Goal: Task Accomplishment & Management: Complete application form

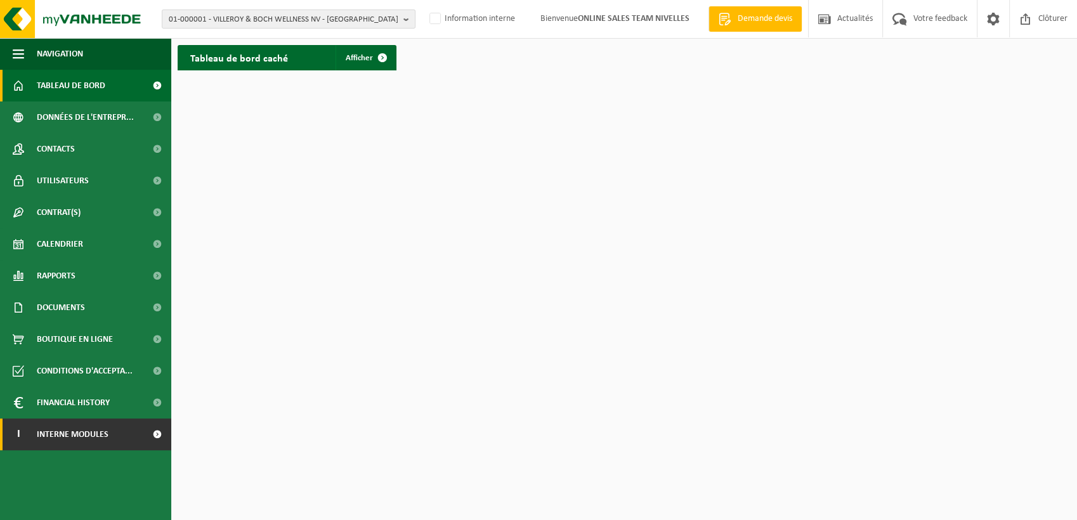
click at [109, 430] on link "I Interne modules" at bounding box center [85, 435] width 171 height 32
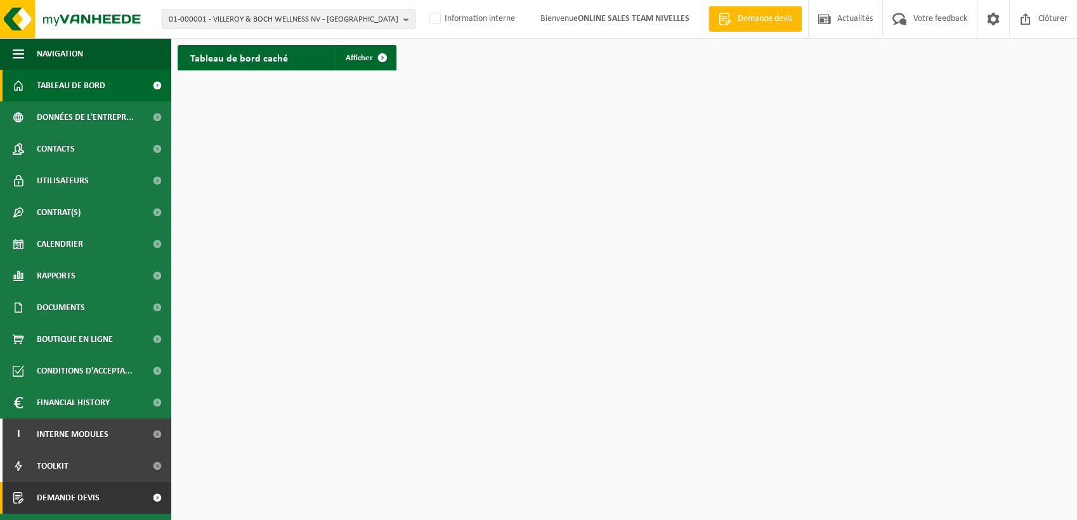
click at [137, 495] on link "Demande devis" at bounding box center [85, 498] width 171 height 32
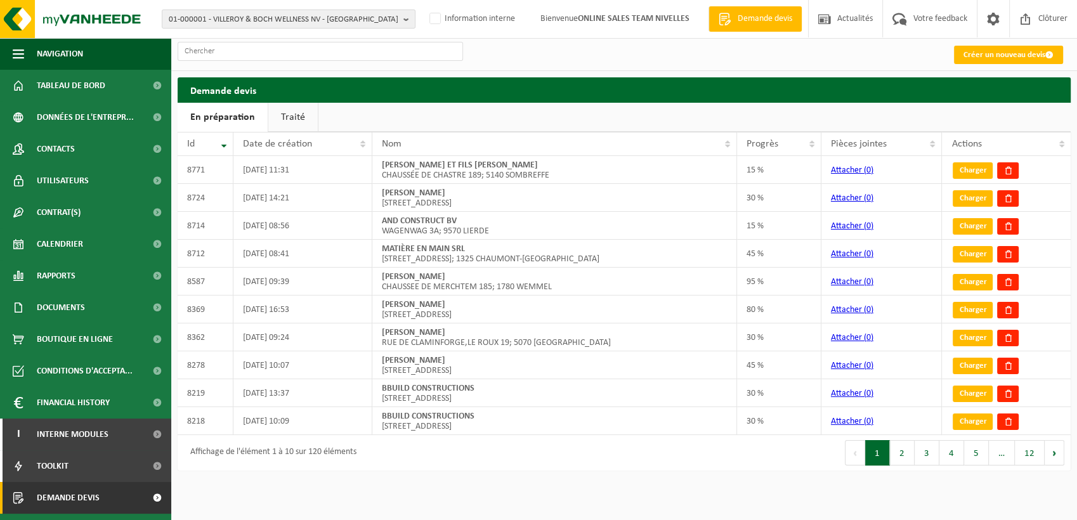
click at [825, 99] on h2 "Demande devis" at bounding box center [624, 89] width 893 height 25
click at [781, 25] on span "Demande devis" at bounding box center [765, 19] width 61 height 13
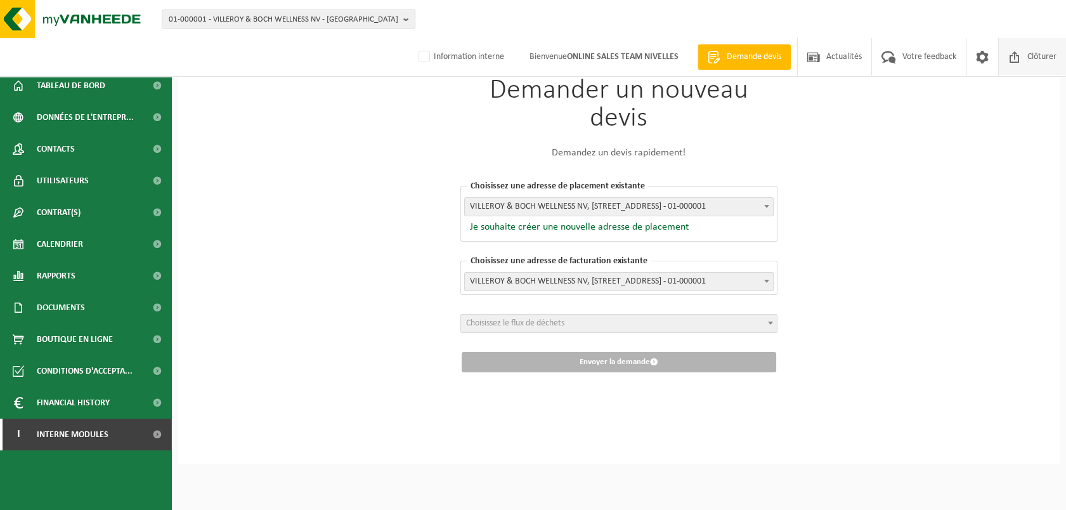
click at [1025, 61] on span "Clôturer" at bounding box center [1042, 56] width 36 height 37
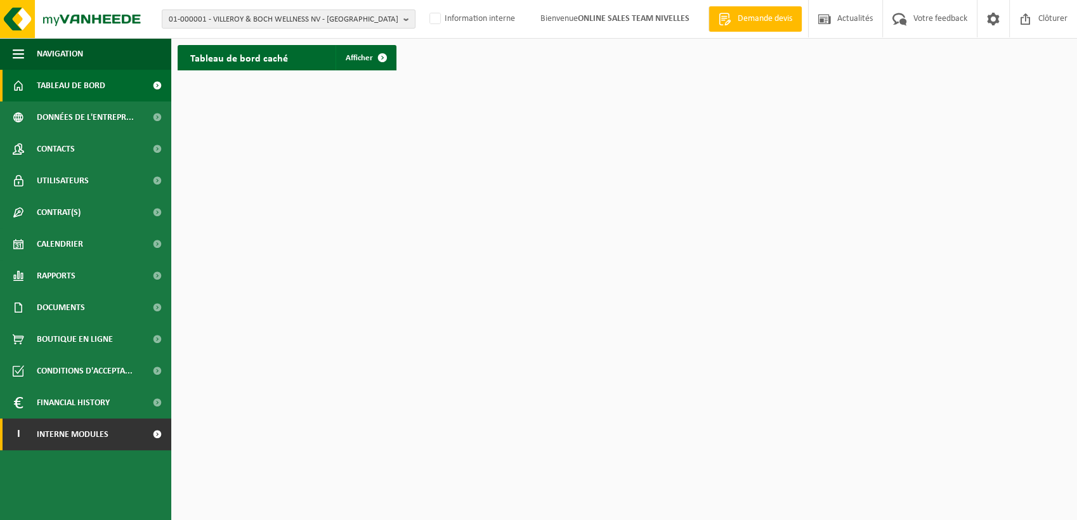
click at [86, 434] on span "Interne modules" at bounding box center [73, 435] width 72 height 32
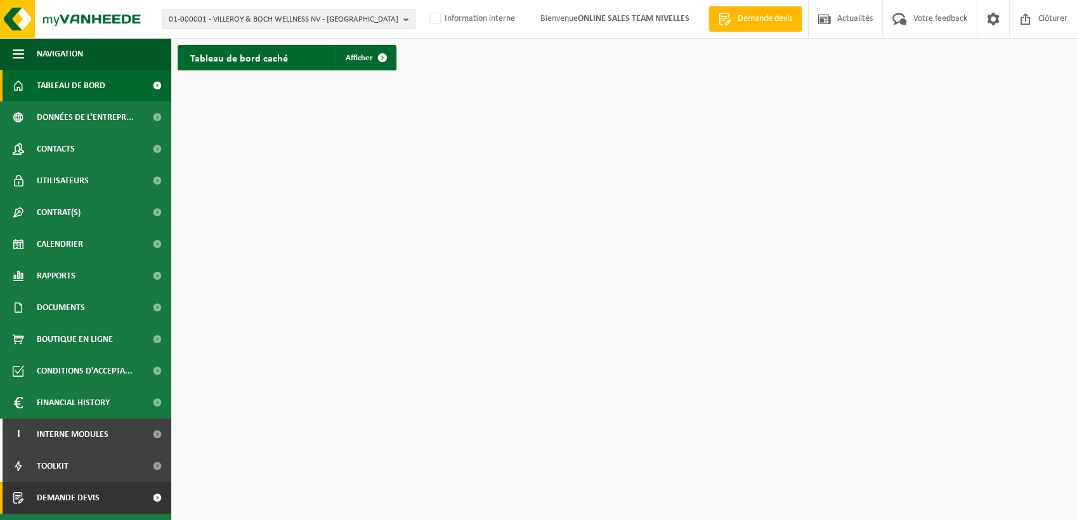
click at [88, 499] on span "Demande devis" at bounding box center [68, 498] width 63 height 32
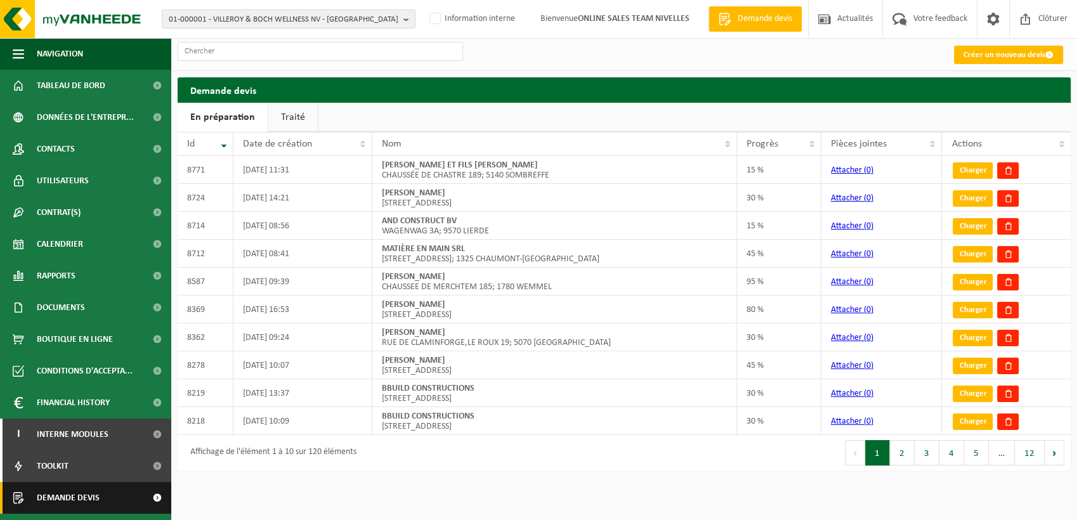
click at [126, 497] on link "Demande devis" at bounding box center [85, 498] width 171 height 32
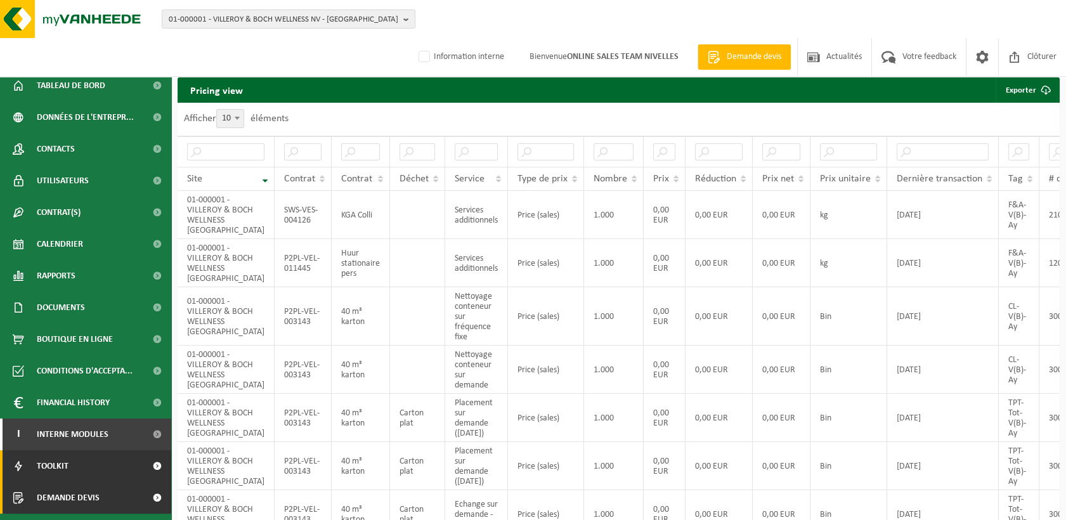
click at [119, 501] on link "Demande devis" at bounding box center [85, 498] width 171 height 32
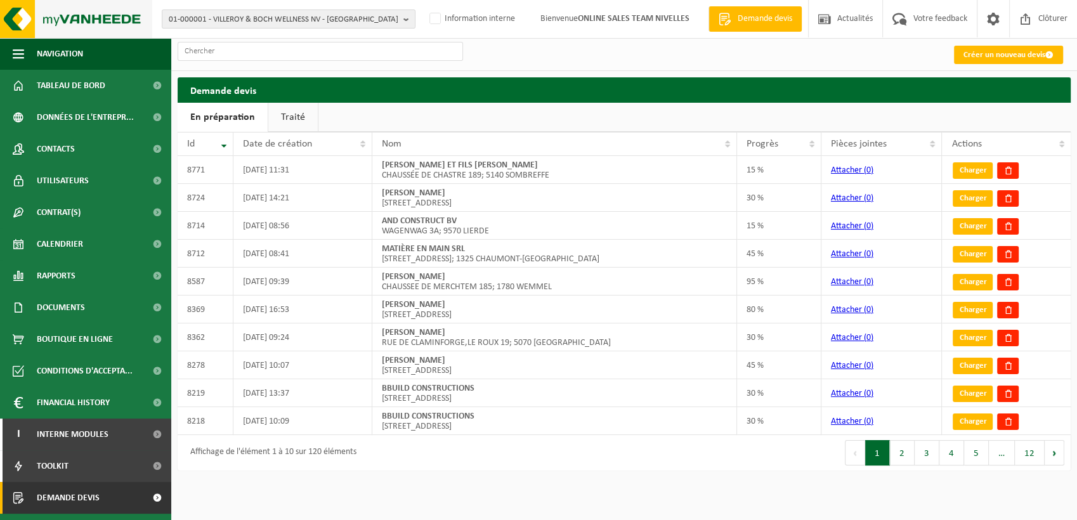
click at [101, 17] on img at bounding box center [76, 19] width 152 height 38
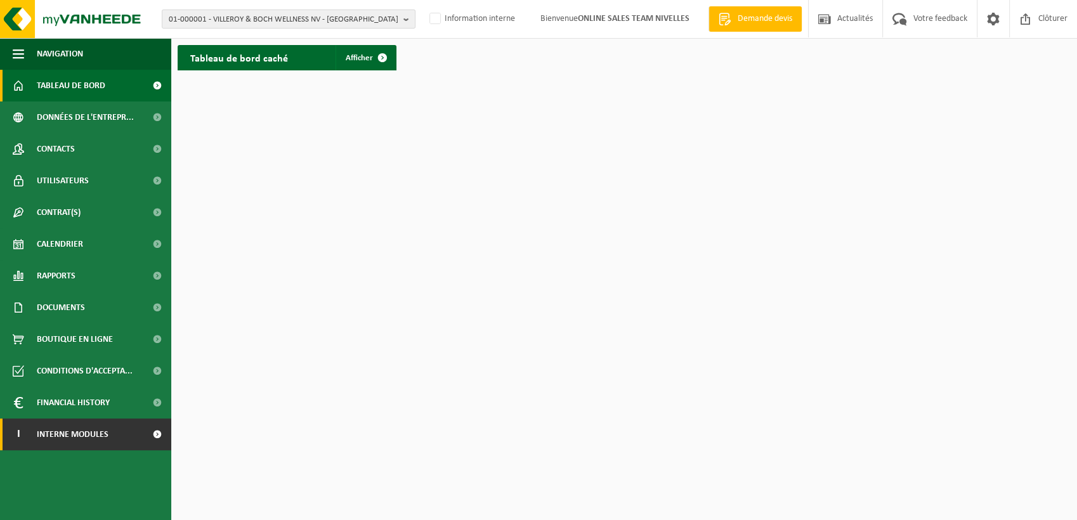
click at [141, 436] on link "I Interne modules" at bounding box center [85, 435] width 171 height 32
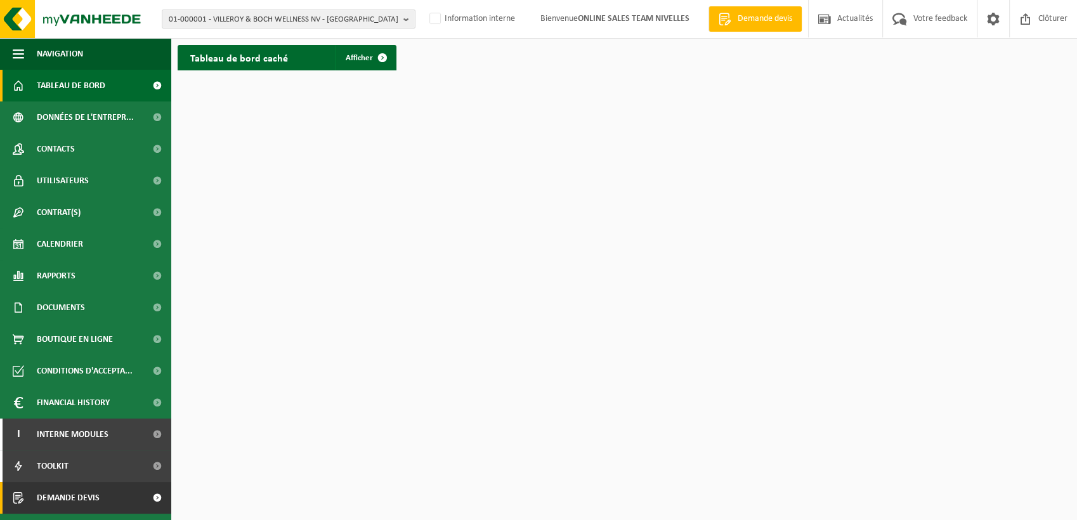
click at [141, 508] on link "Demande devis" at bounding box center [85, 498] width 171 height 32
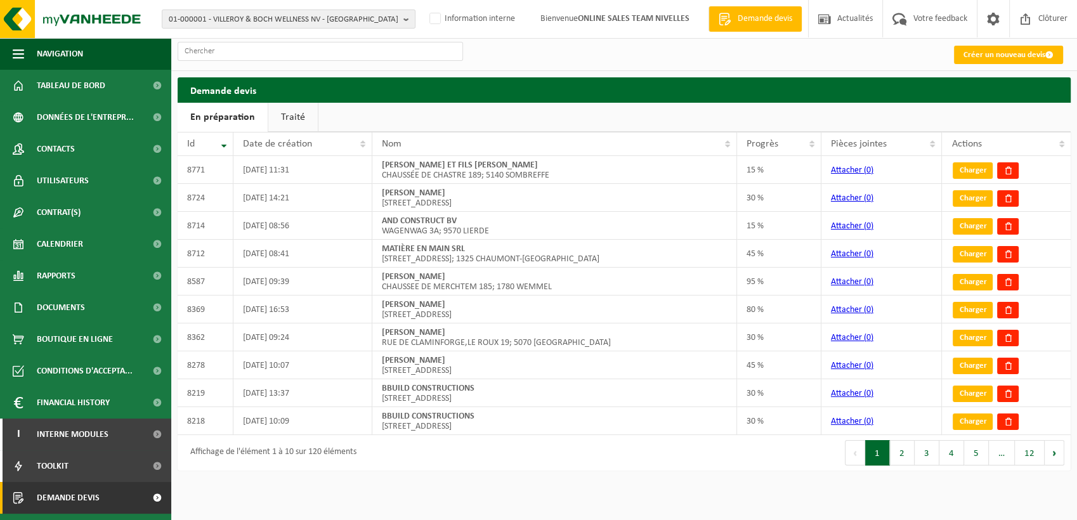
click at [230, 29] on div "01-000001 - VILLEROY & BOCH WELLNESS NV - ROESELARE 01-000001 - VILLEROY & BOCH…" at bounding box center [538, 19] width 1077 height 39
click at [237, 18] on span "01-000001 - VILLEROY & BOCH WELLNESS NV - ROESELARE" at bounding box center [284, 19] width 230 height 19
click at [236, 39] on input "text" at bounding box center [288, 40] width 247 height 16
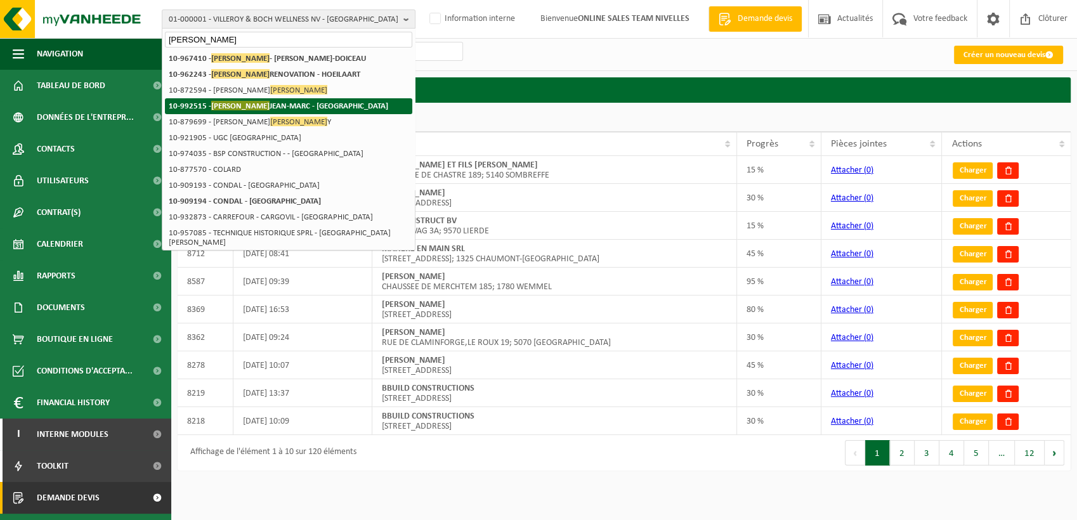
type input "conrad"
click at [246, 101] on strong "10-992515 - CONRAD JEAN-MARC - WOLUWE-SAINT-LAMBERT" at bounding box center [278, 106] width 219 height 10
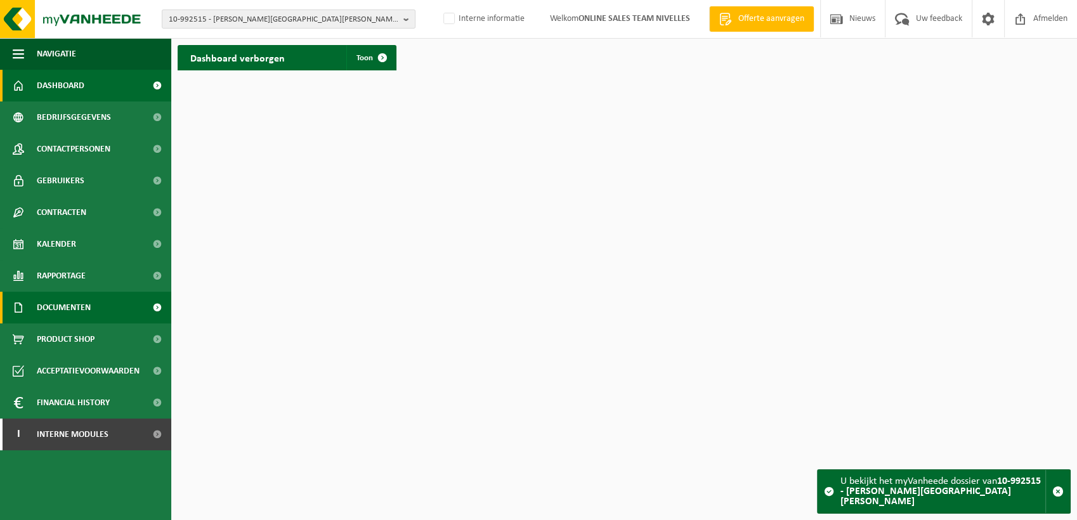
click at [76, 304] on span "Documenten" at bounding box center [64, 308] width 54 height 32
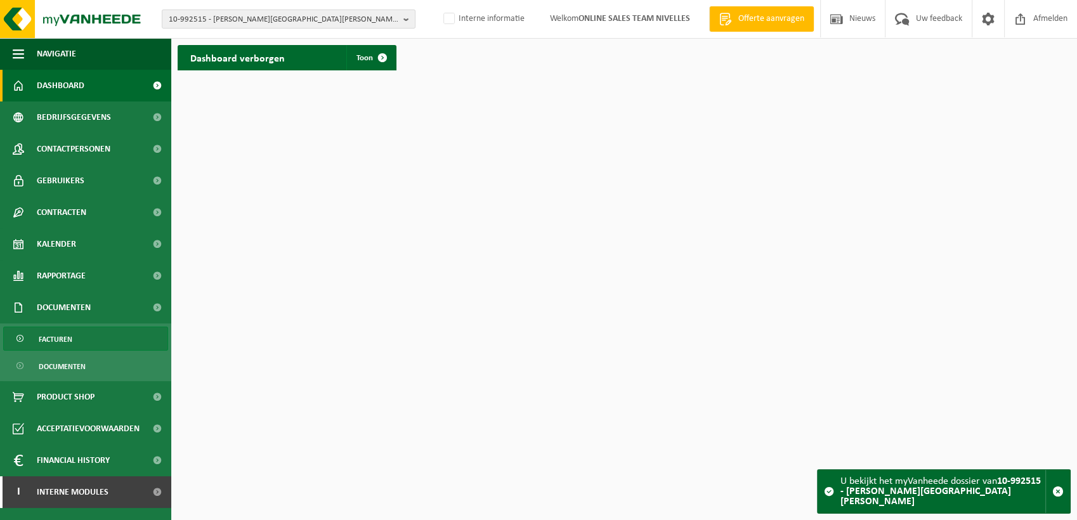
click at [61, 344] on span "Facturen" at bounding box center [56, 339] width 34 height 24
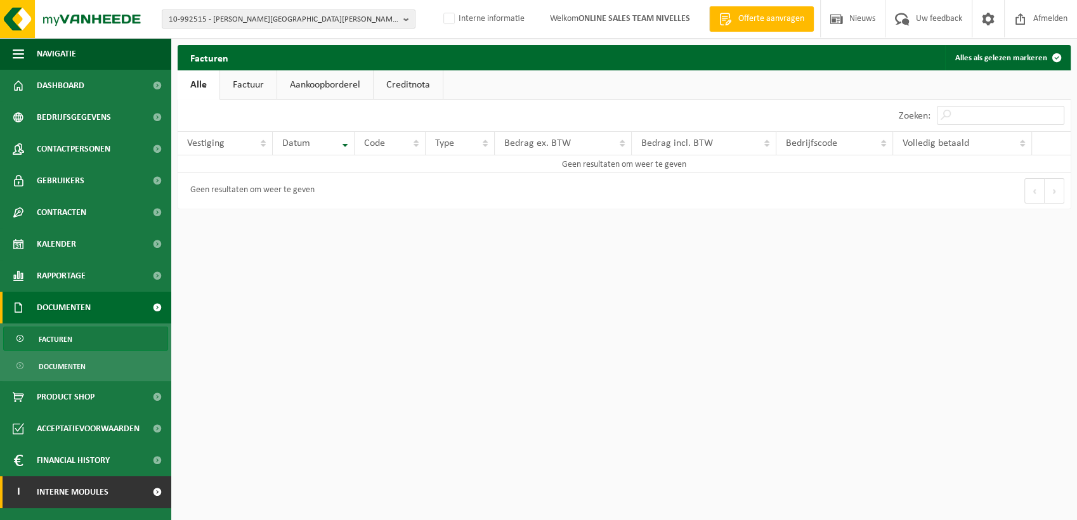
click at [91, 495] on span "Interne modules" at bounding box center [73, 492] width 72 height 32
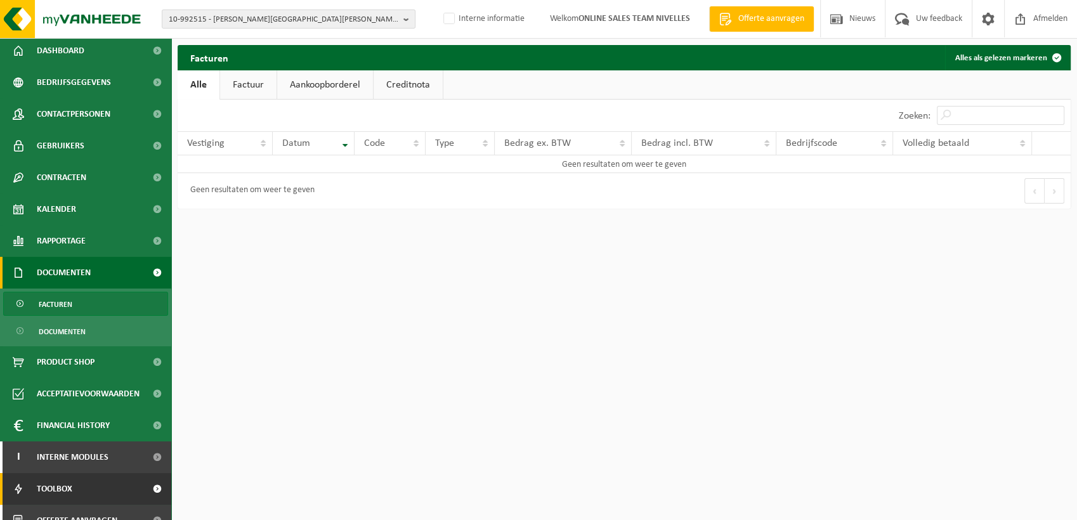
scroll to position [51, 0]
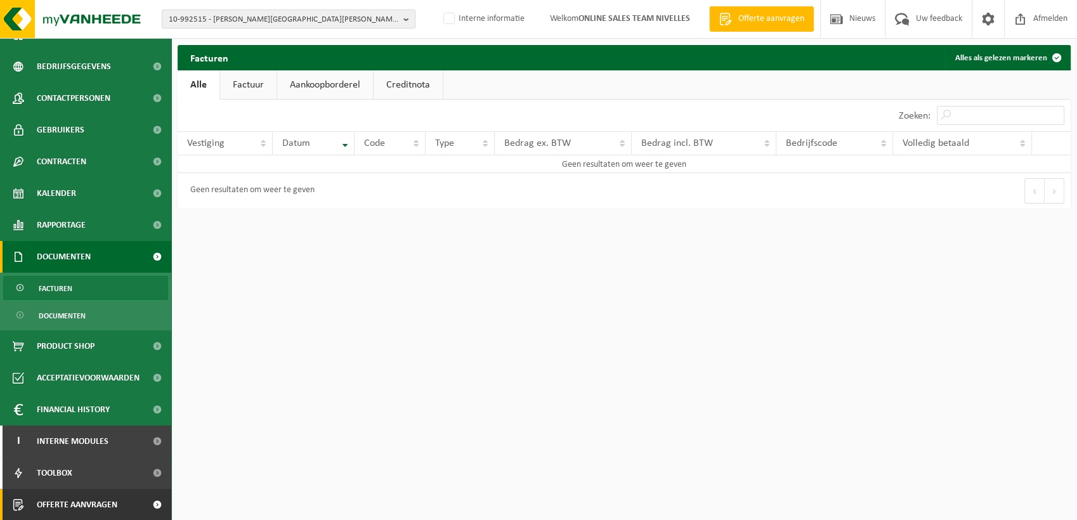
click at [113, 505] on span "Offerte aanvragen" at bounding box center [77, 505] width 81 height 32
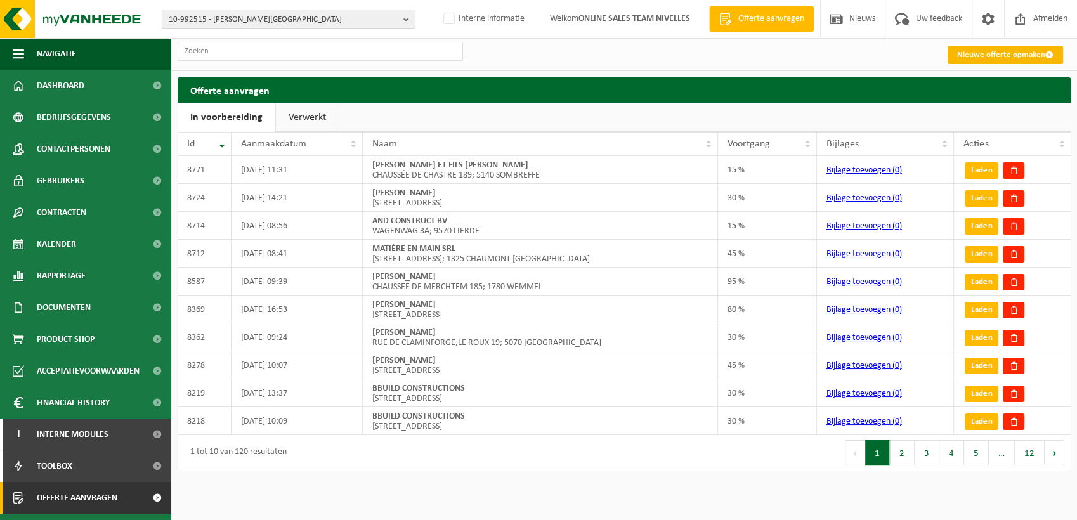
click at [965, 52] on link "Nieuwe offerte opmaken" at bounding box center [1005, 55] width 115 height 18
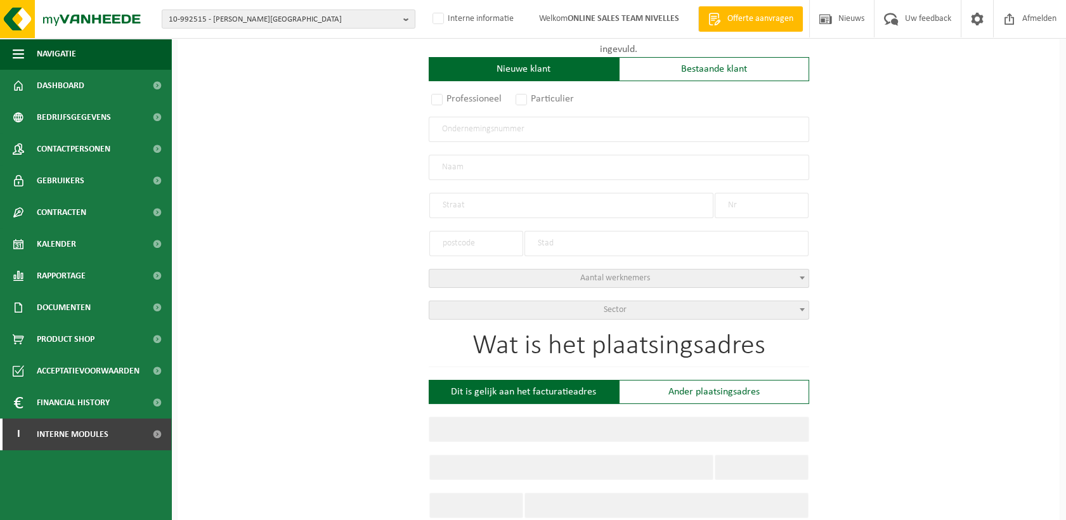
scroll to position [211, 0]
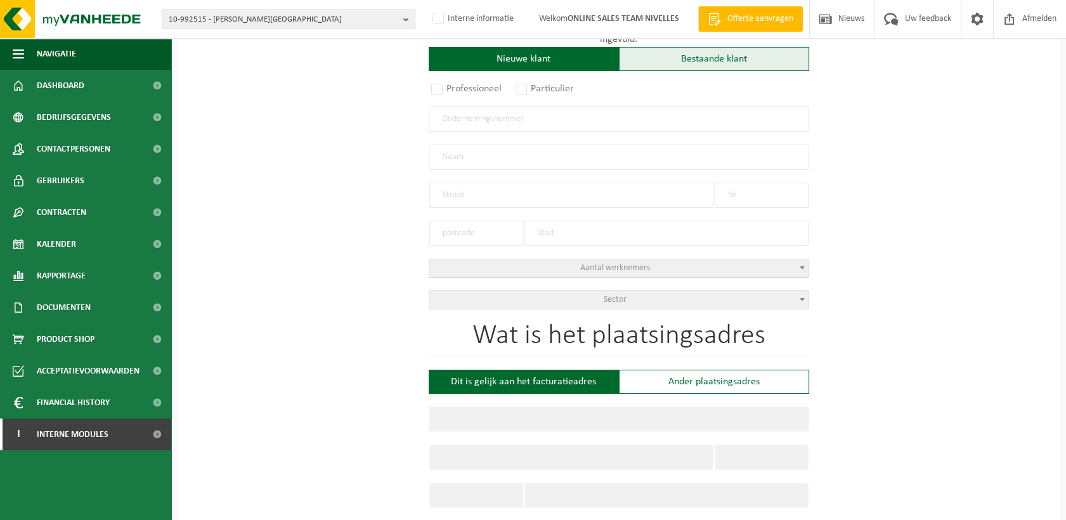
click at [670, 62] on div "Bestaande klant" at bounding box center [714, 59] width 190 height 24
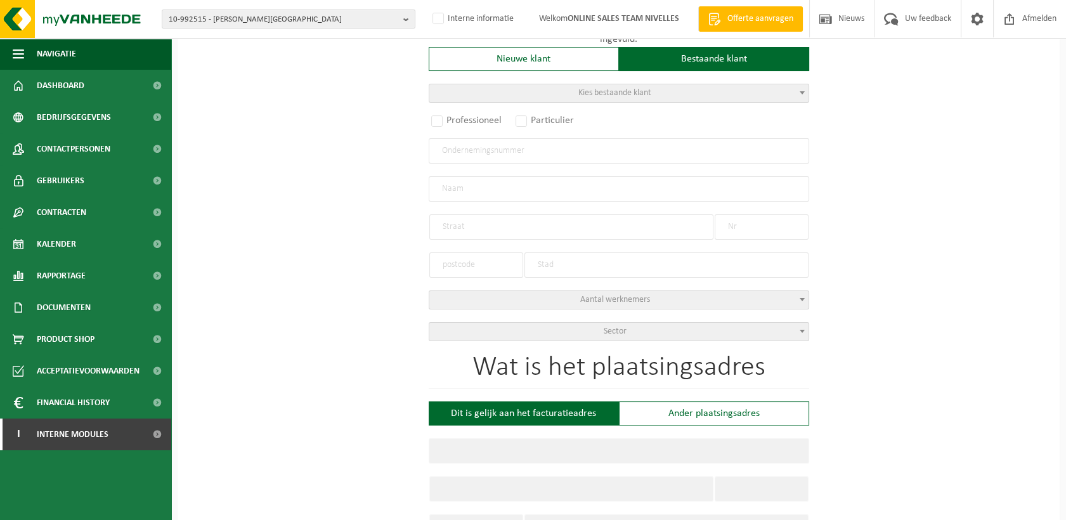
click at [568, 92] on span "Kies bestaande klant" at bounding box center [618, 93] width 379 height 18
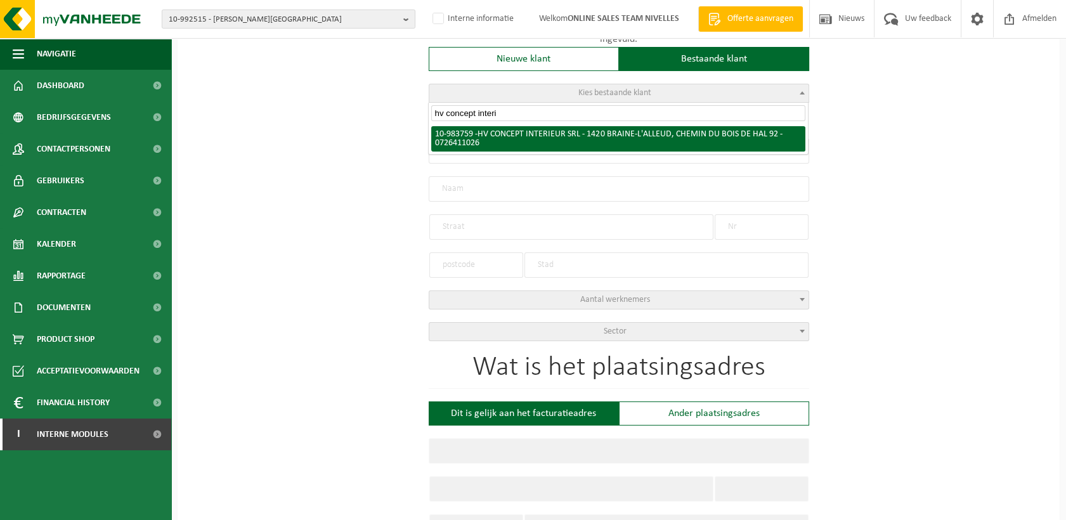
type input "hv concept interi"
radio input "true"
type input "0726.411.026"
type input "HV CONCEPT INTERIEUR SRL"
type input "CHEMIN DU BOIS DE HAL"
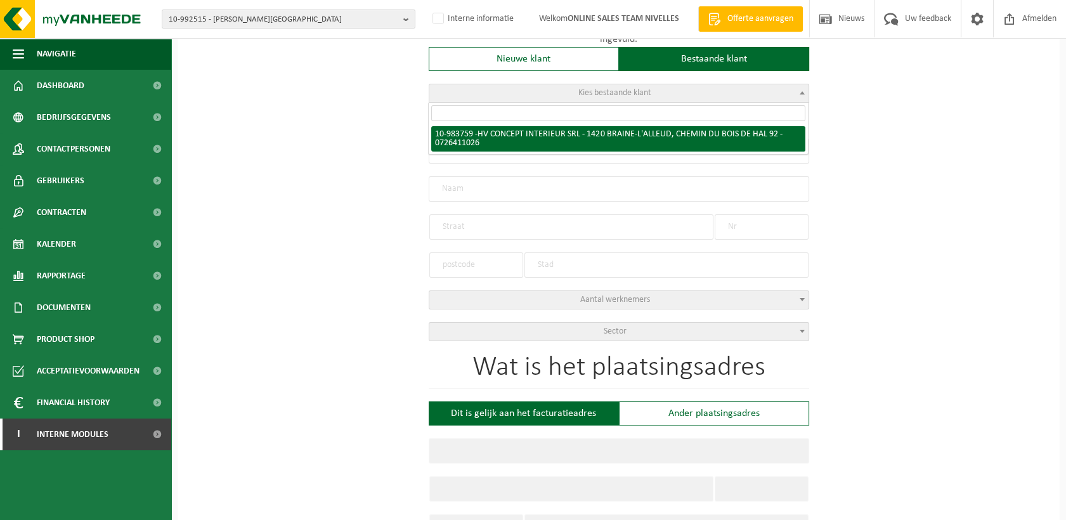
type input "92"
type input "1420"
type input "BRAINE-L'ALLEUD"
select select "1122"
type input "HV CONCEPT INTERIEUR SRL"
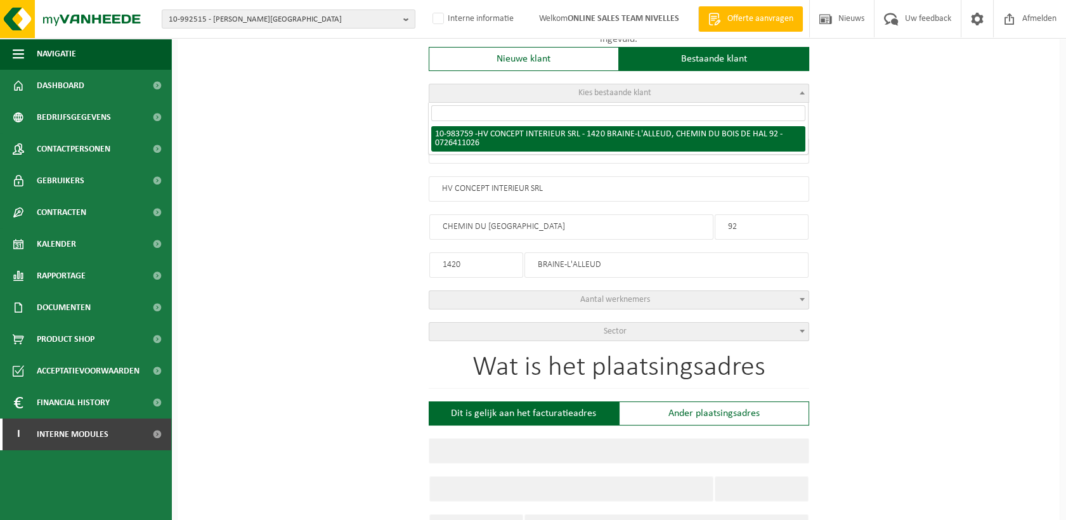
type input "CHEMIN DU BOIS DE HAL"
type input "92"
type input "1420"
type input "BRAINE-L'ALLEUD"
select select "163420"
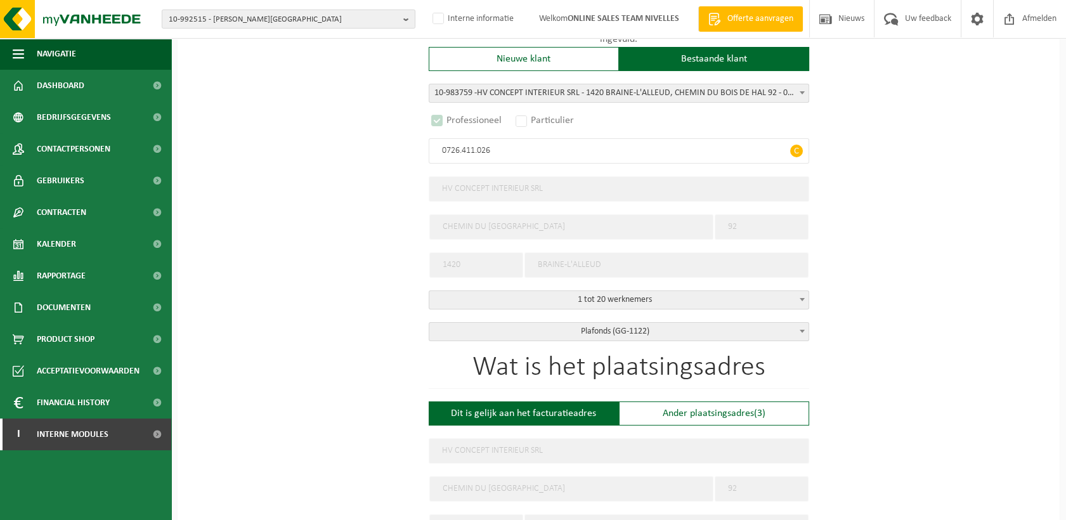
select select "D"
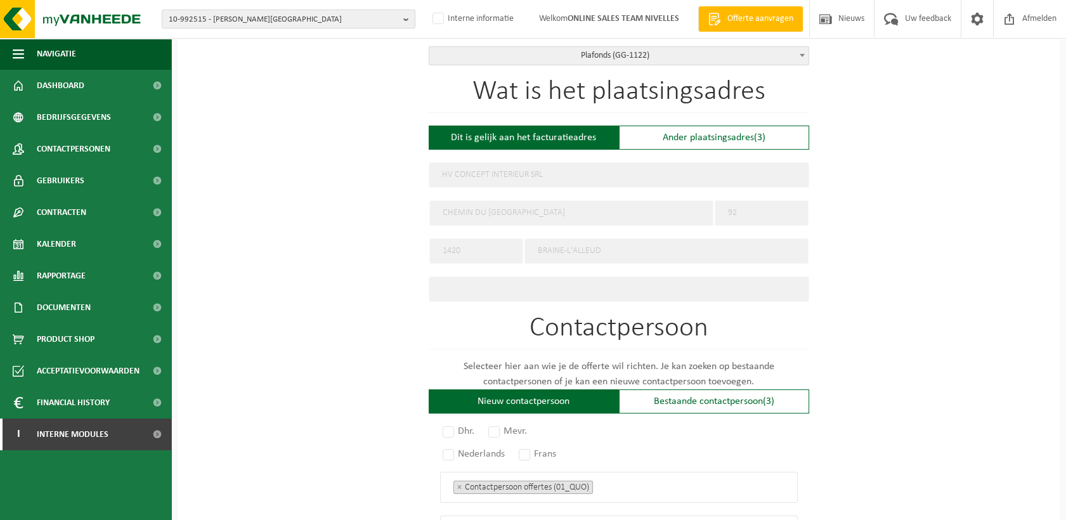
scroll to position [493, 0]
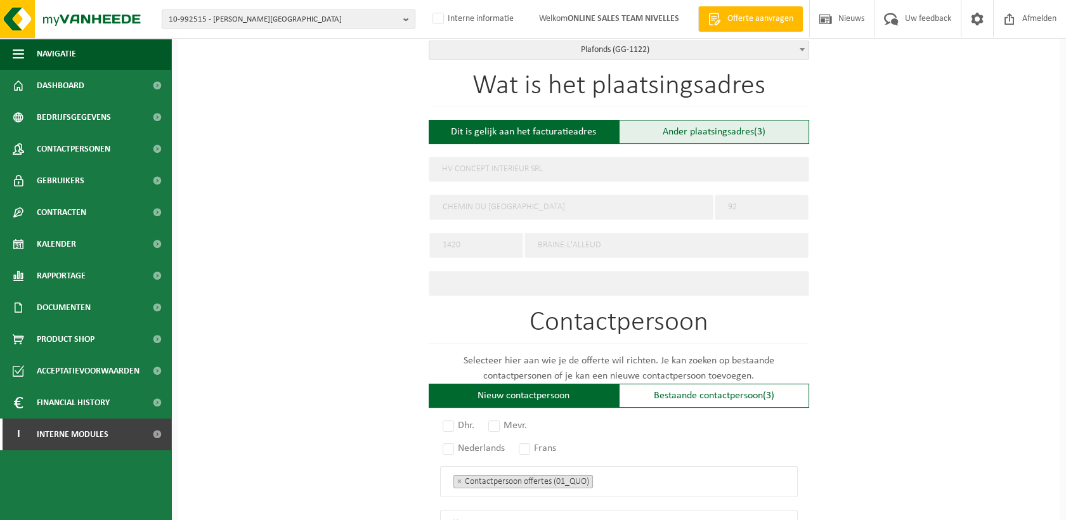
click at [728, 132] on div "Ander plaatsingsadres (3)" at bounding box center [714, 132] width 190 height 24
type input "Werf -"
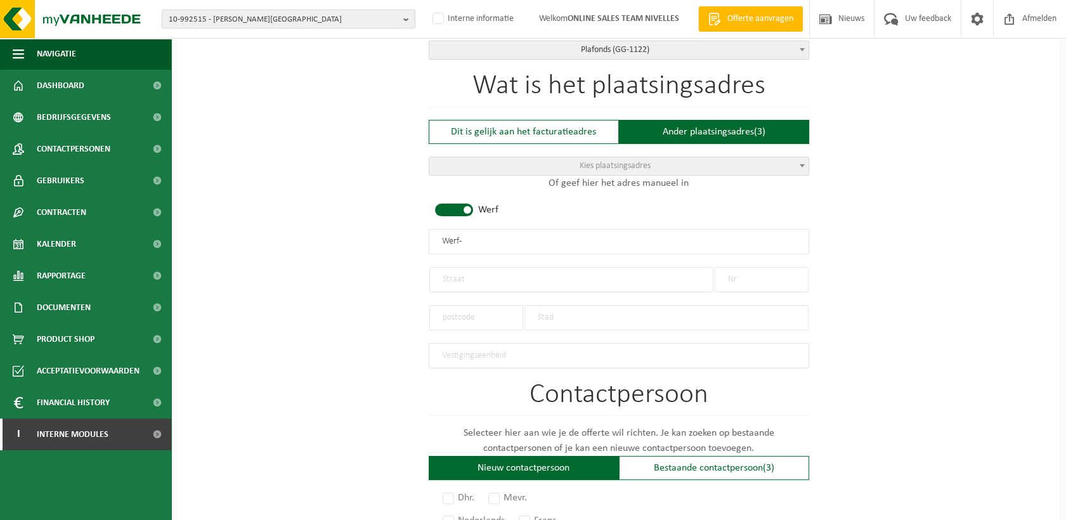
click at [473, 282] on input "text" at bounding box center [571, 279] width 284 height 25
type input "AVENUE DES FRENES"
type input "2"
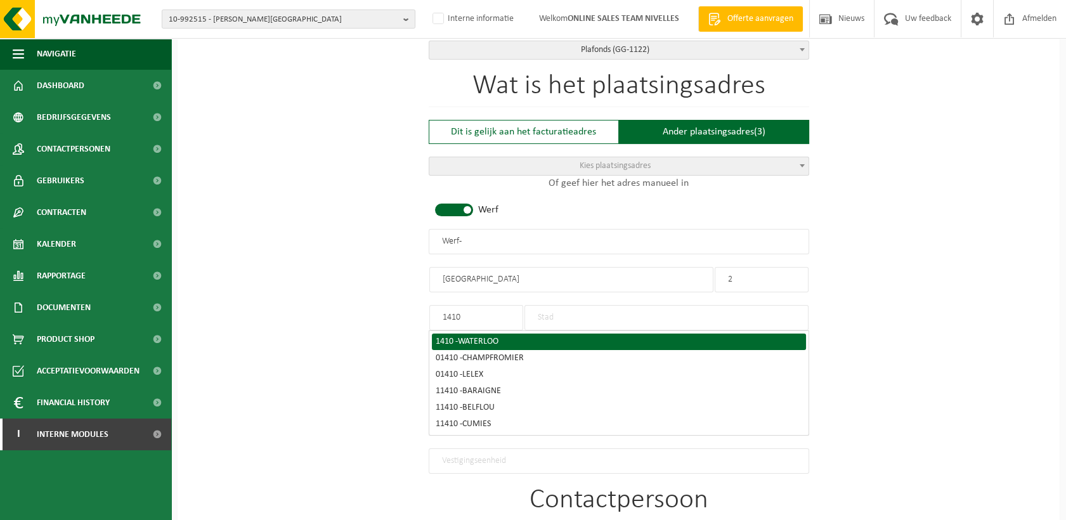
type input "1410"
click at [436, 337] on div "1410 - WATERLOO" at bounding box center [619, 341] width 367 height 9
type input "WATERLOO"
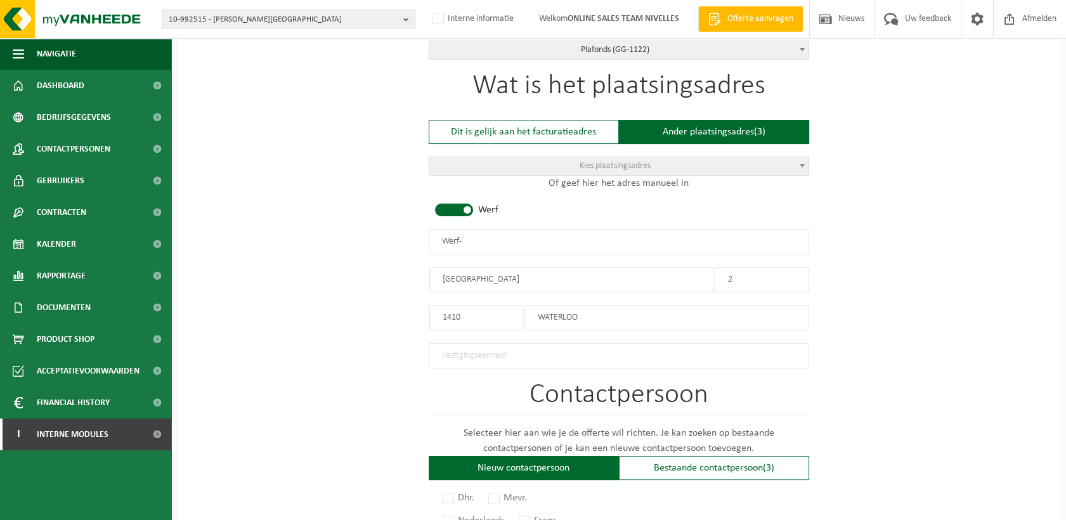
drag, startPoint x: 518, startPoint y: 237, endPoint x: 320, endPoint y: 233, distance: 198.6
click at [320, 233] on div "Op welk bedrijf mogen we deze offerte opmaken? Tip: geef hier al het Ondernemin…" at bounding box center [619, 244] width 882 height 1253
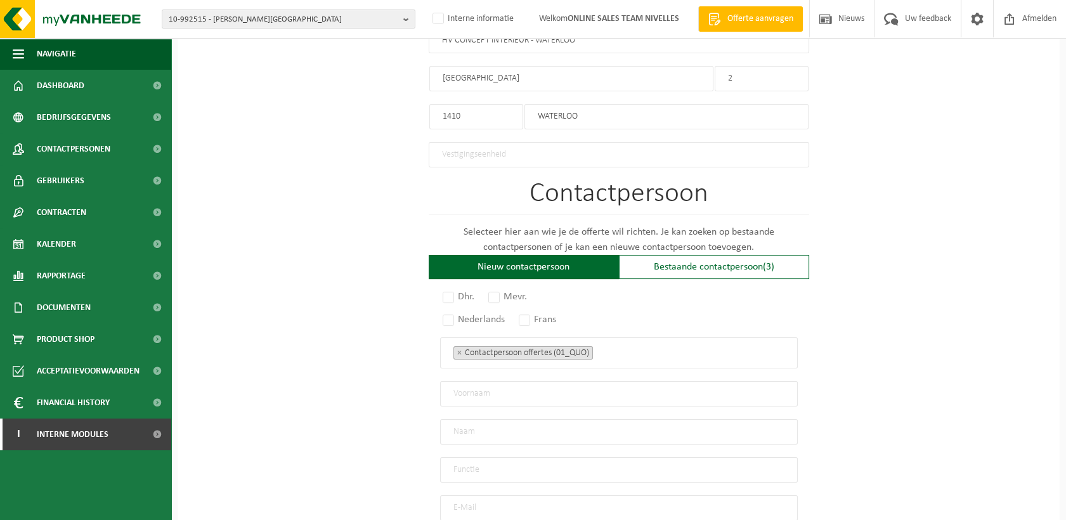
scroll to position [775, 0]
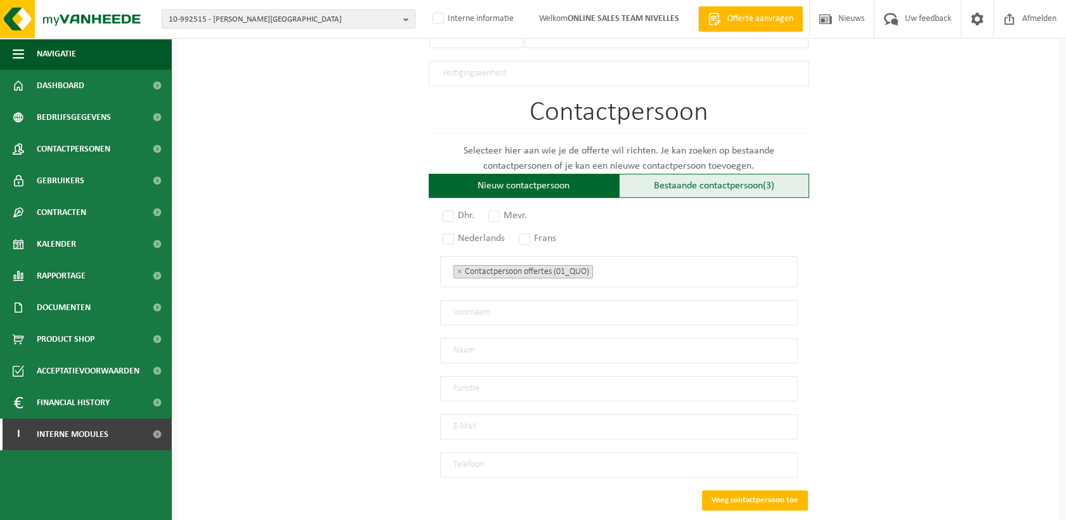
type input "HV CONCEPT INTERIEUR - WATERLOO"
click at [680, 180] on div "Bestaande contactpersoon (3)" at bounding box center [714, 186] width 190 height 24
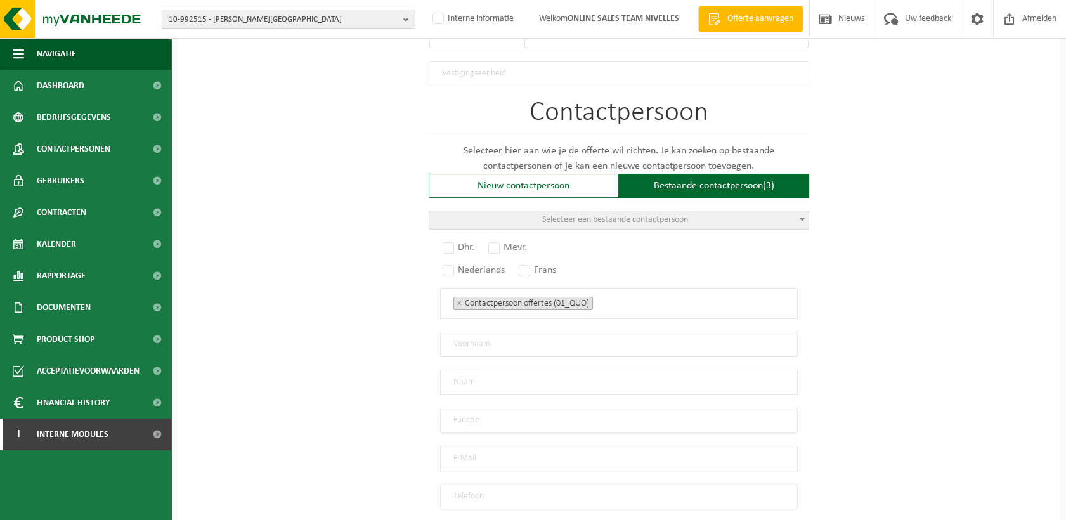
click at [540, 216] on span "Selecteer een bestaande contactpersoon" at bounding box center [618, 220] width 379 height 18
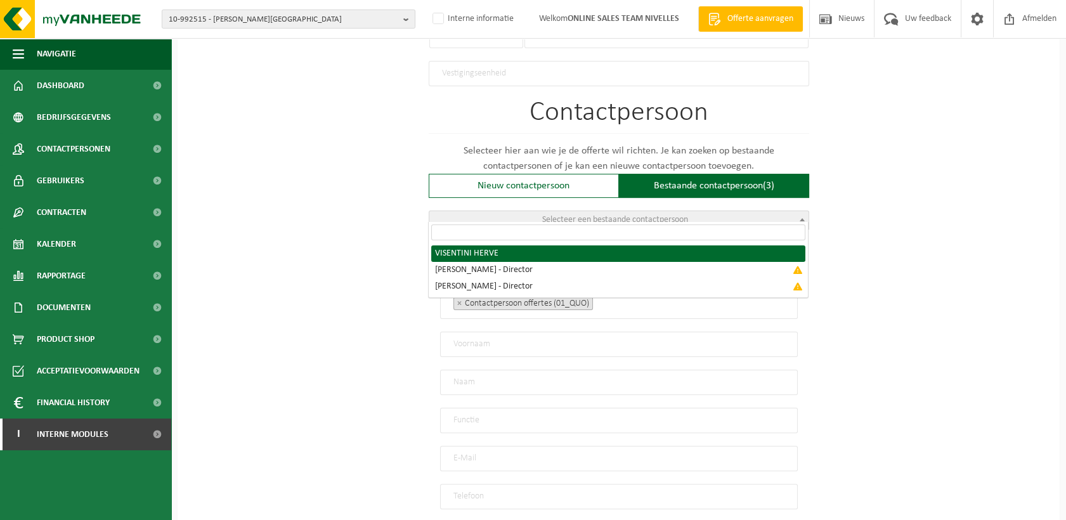
radio input "true"
select select "{"code":"10-983760","firstname":"HERVE","surname":"VISENTINI","gender":"Unknown…"
type input "HERVE"
type input "VISENTINI"
type input "hvconceptinterieur@gmail.com"
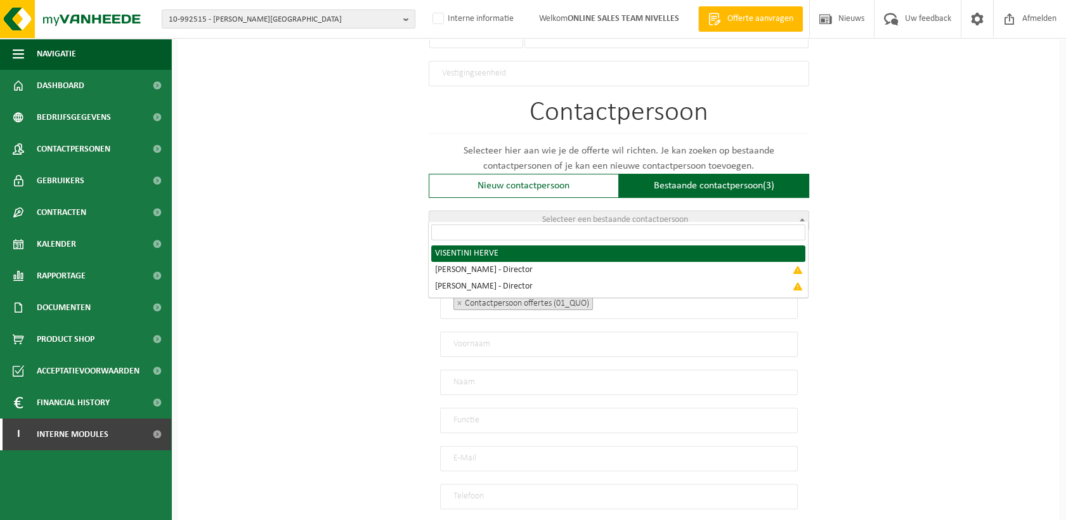
type input "+32470133551"
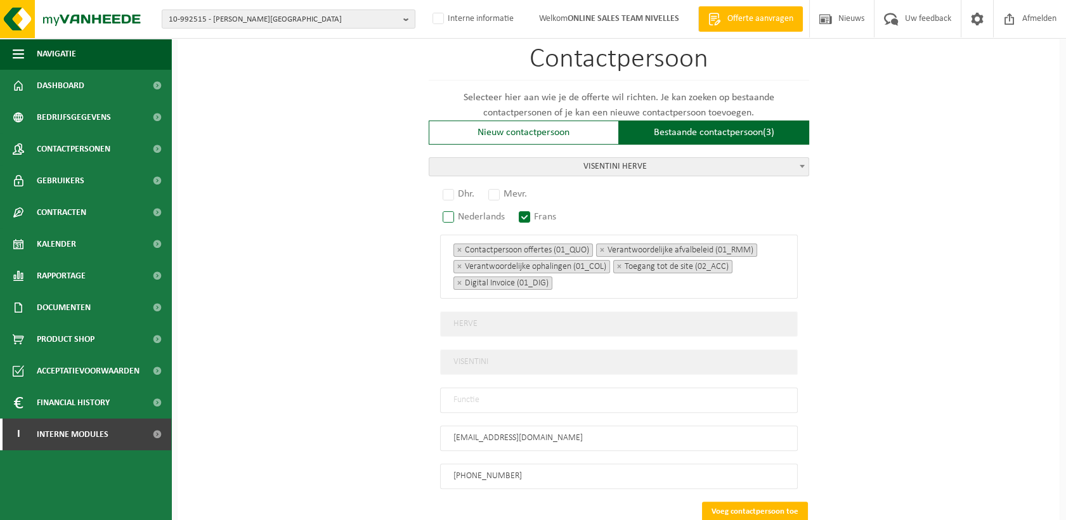
scroll to position [901, 0]
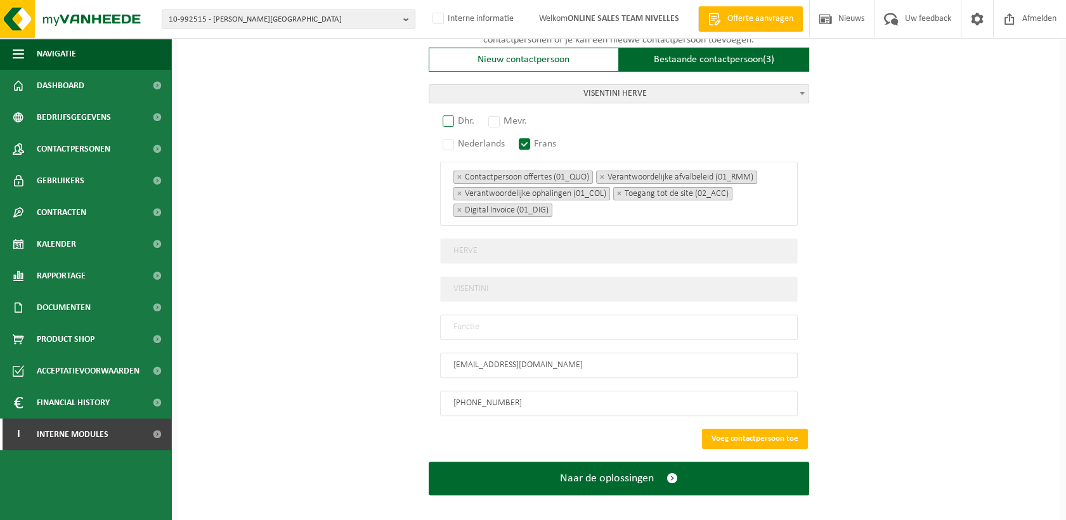
click at [447, 112] on label "Dhr." at bounding box center [459, 121] width 38 height 18
radio input "true"
click at [472, 317] on input "text" at bounding box center [619, 327] width 358 height 25
type input "Manager"
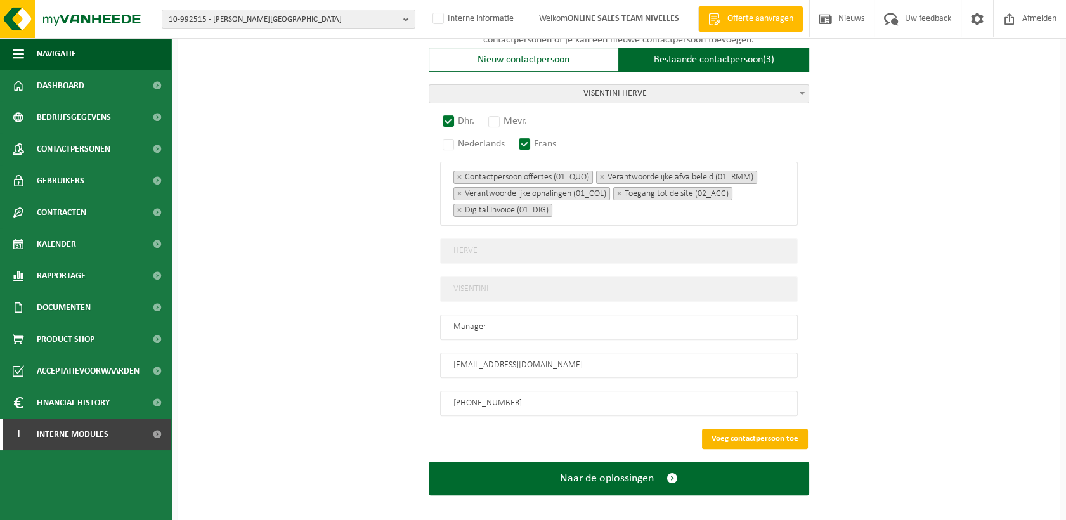
click at [780, 429] on button "Voeg contactpersoon toe" at bounding box center [755, 439] width 106 height 20
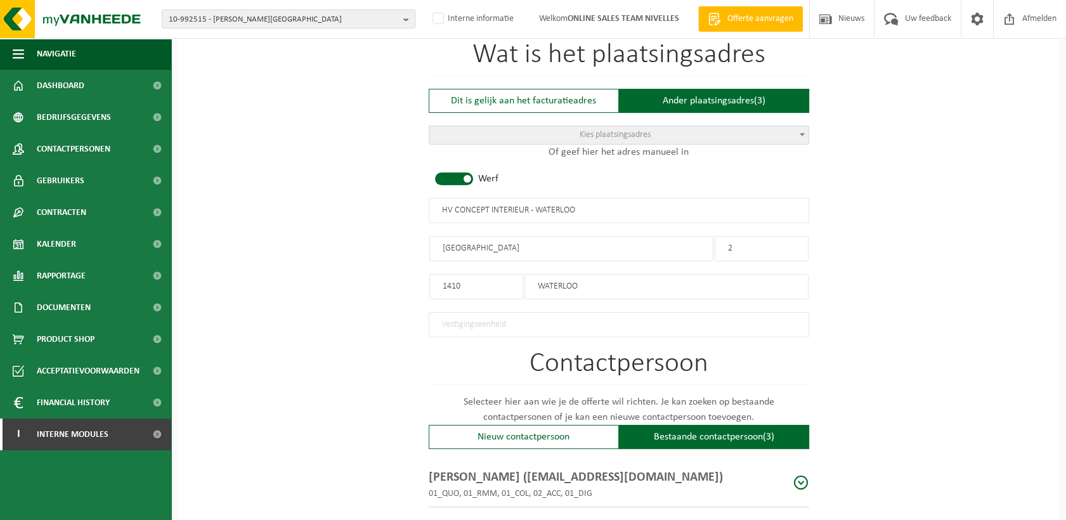
scroll to position [652, 0]
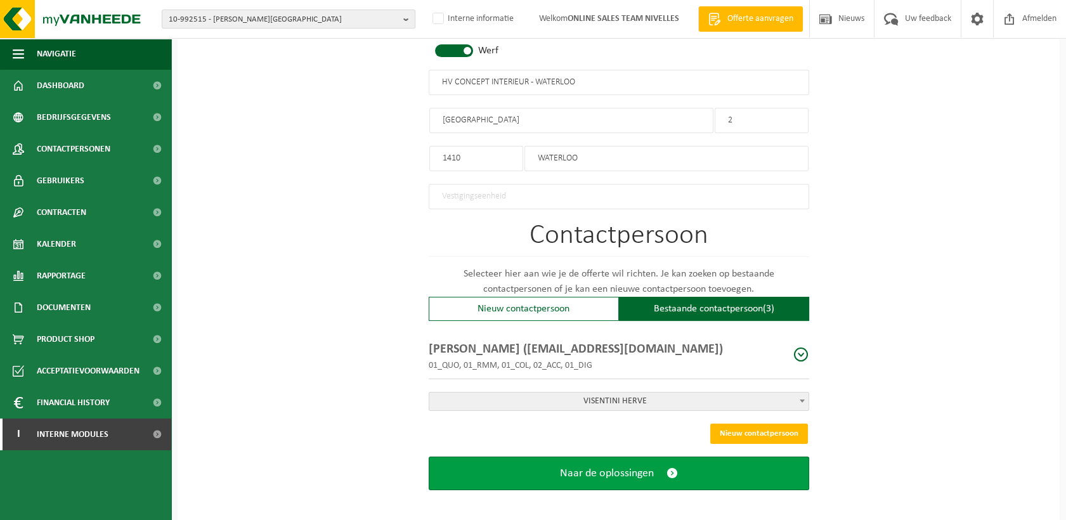
click at [572, 470] on span "Naar de oplossingen" at bounding box center [607, 473] width 94 height 13
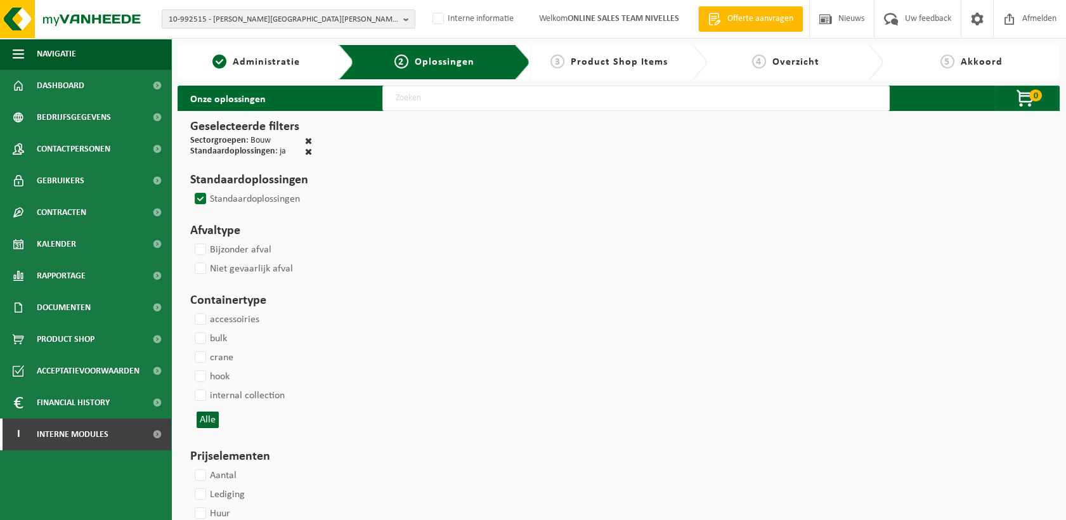
click at [404, 103] on input "text" at bounding box center [635, 98] width 507 height 25
type input "000291"
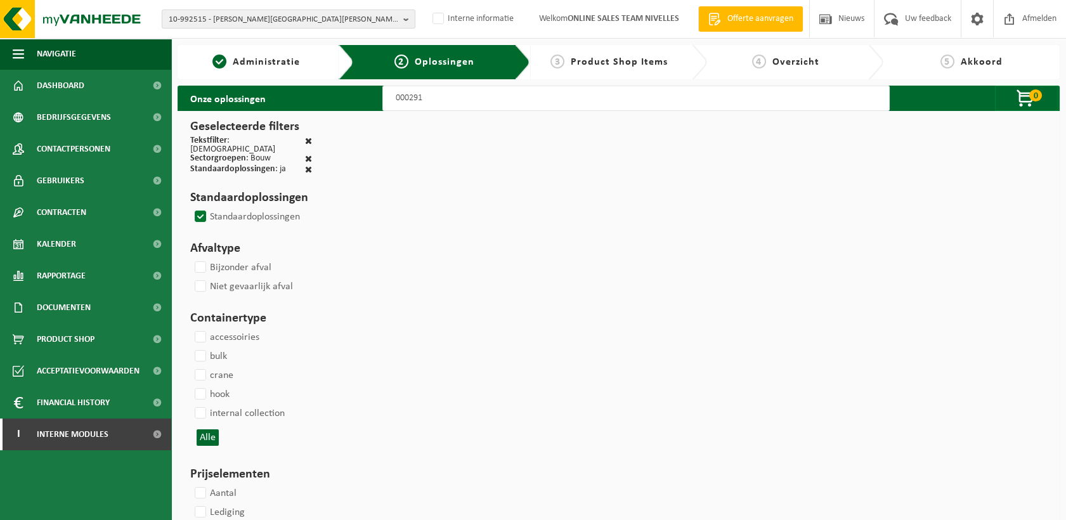
select select
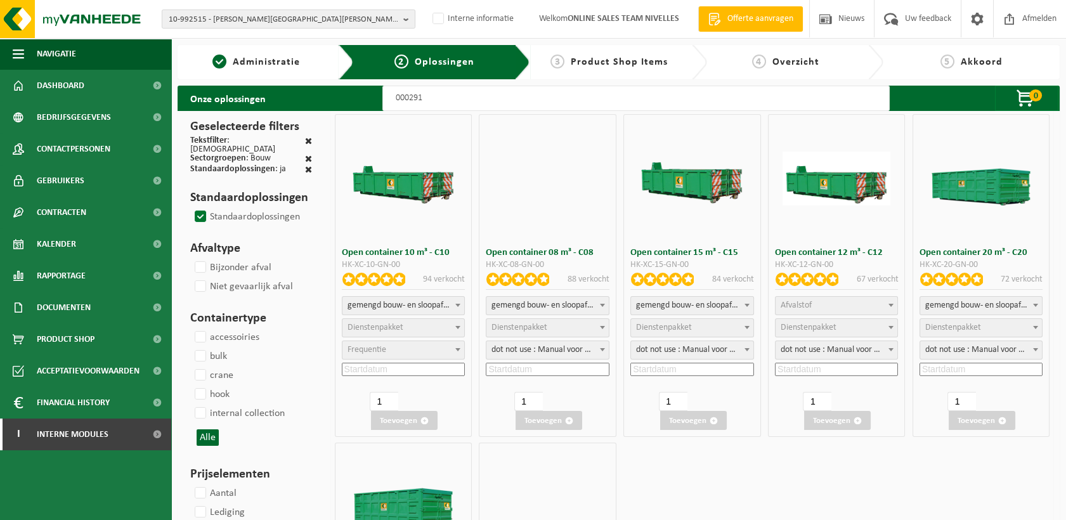
select select
select select "197"
select select
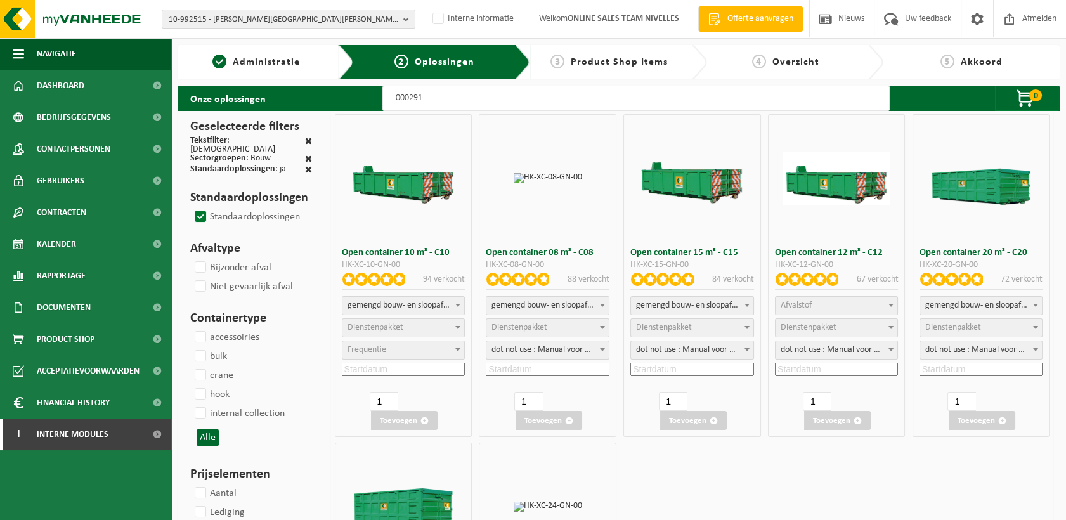
select select
select select "197"
select select
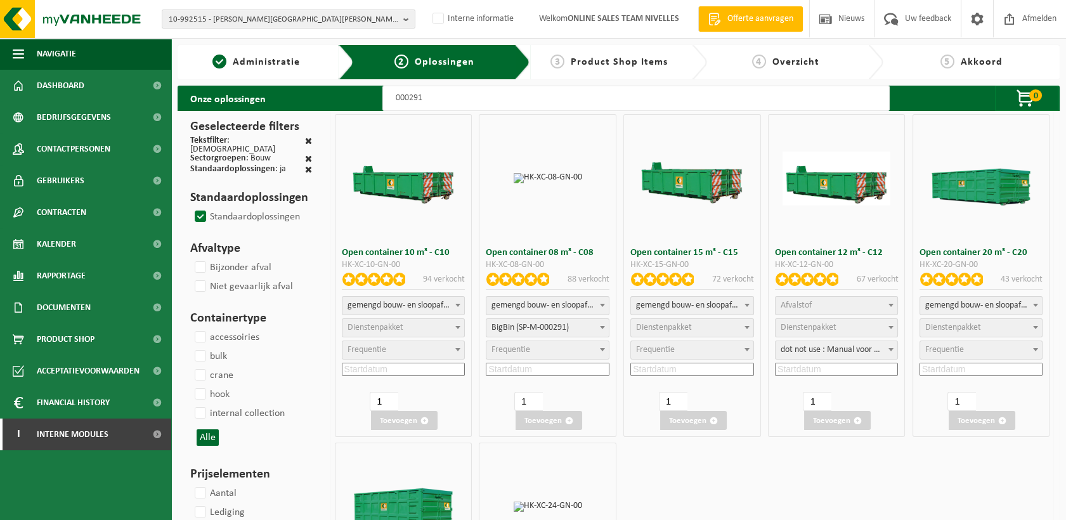
select select "25"
select select "197"
select select
select select "25"
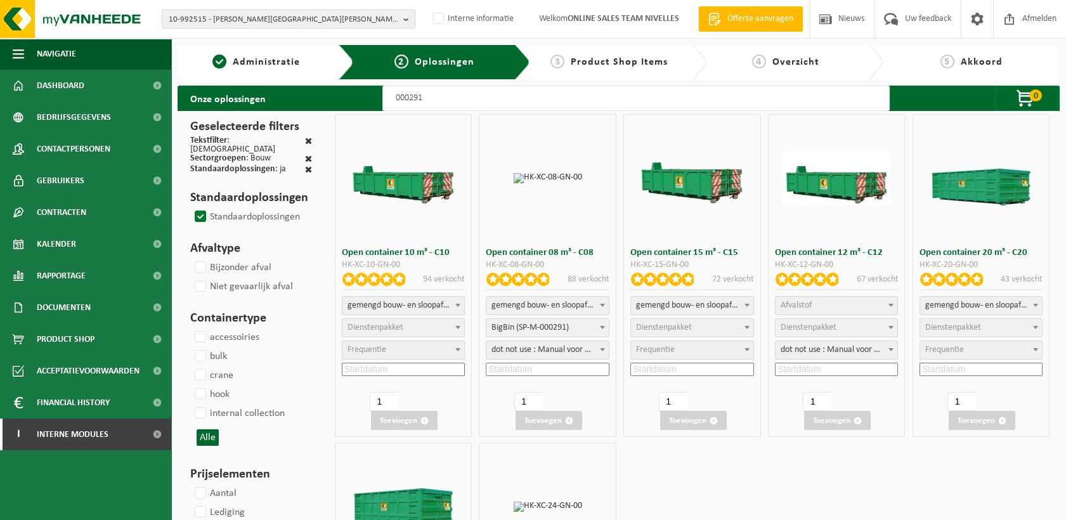
click at [538, 363] on input at bounding box center [547, 369] width 123 height 13
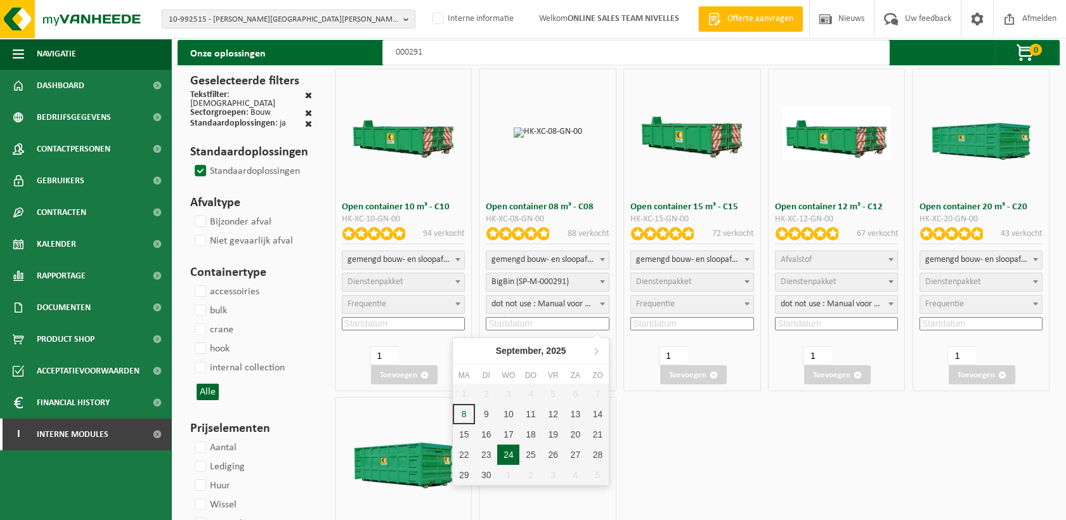
scroll to position [70, 0]
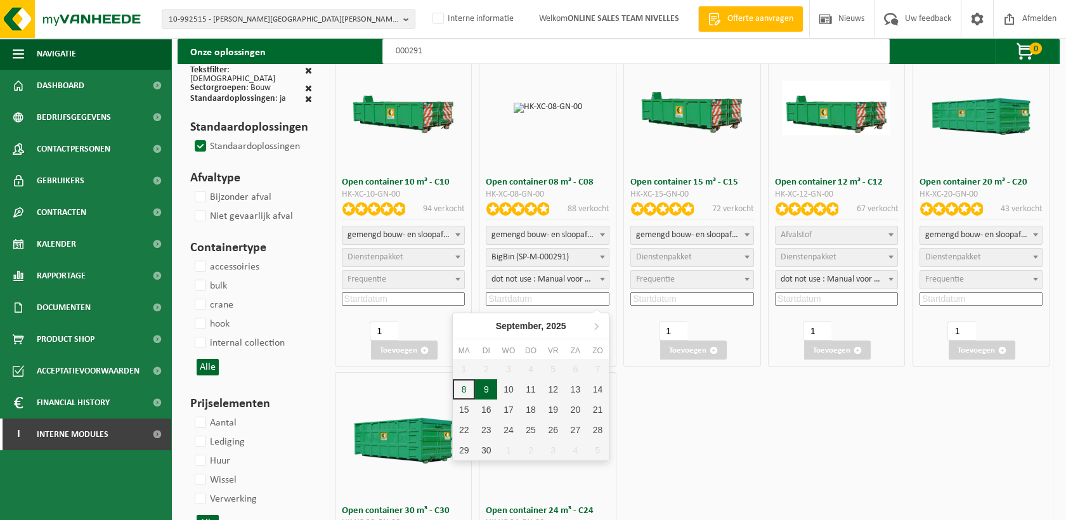
click at [487, 387] on div "9" at bounding box center [486, 389] width 22 height 20
type input "2025-09-09"
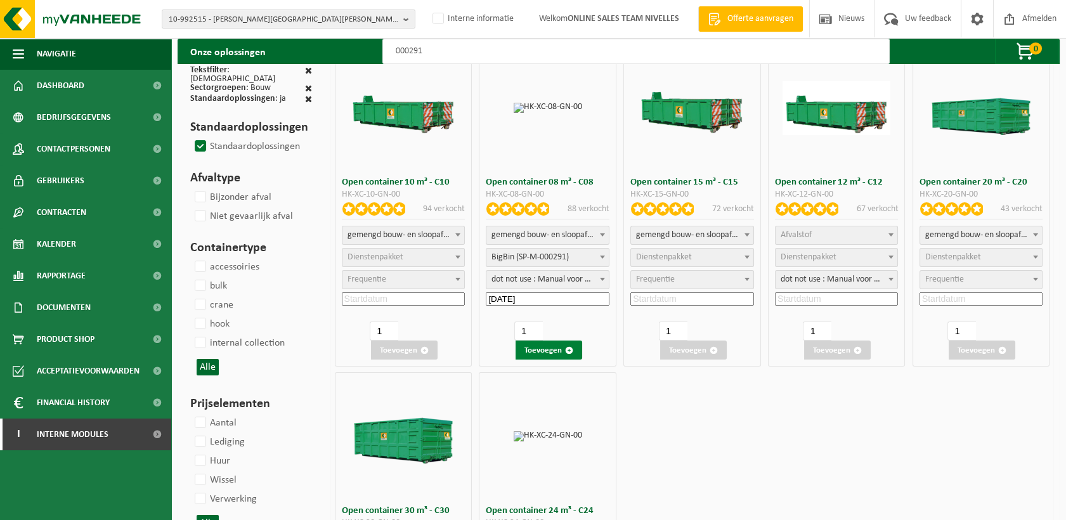
click at [559, 349] on button "Toevoegen" at bounding box center [549, 350] width 67 height 19
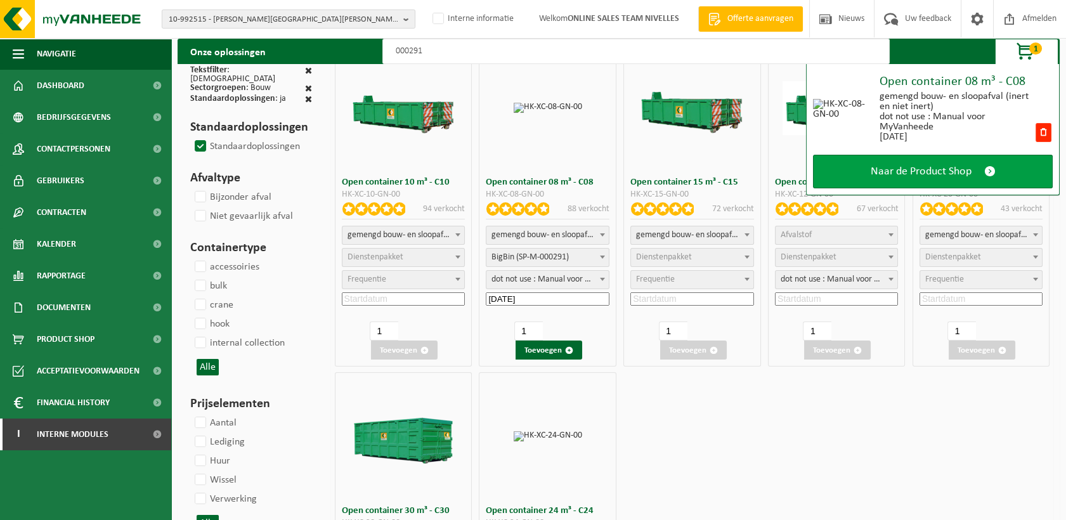
click at [899, 165] on span "Naar de Product Shop" at bounding box center [921, 171] width 101 height 13
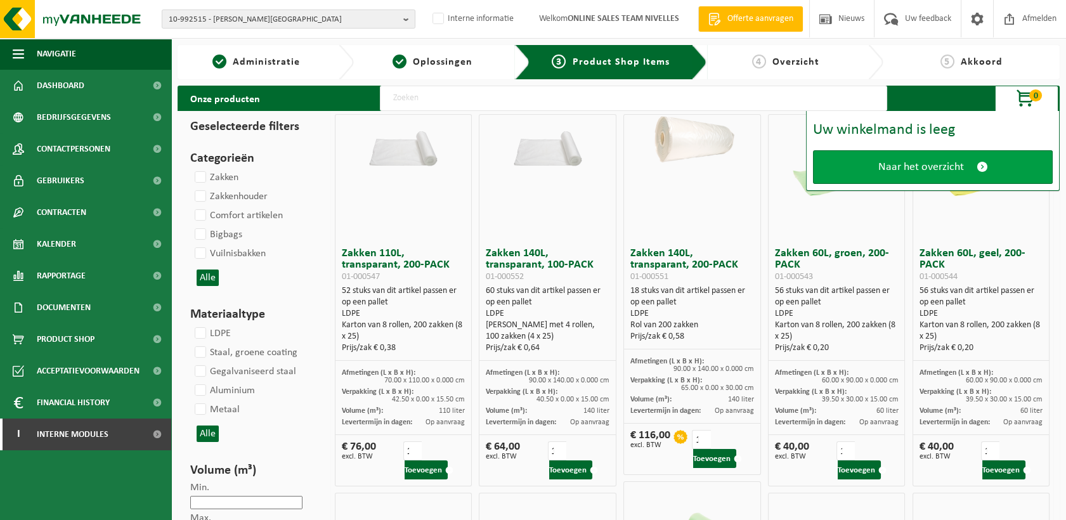
click at [853, 163] on link "Naar het overzicht" at bounding box center [933, 167] width 240 height 34
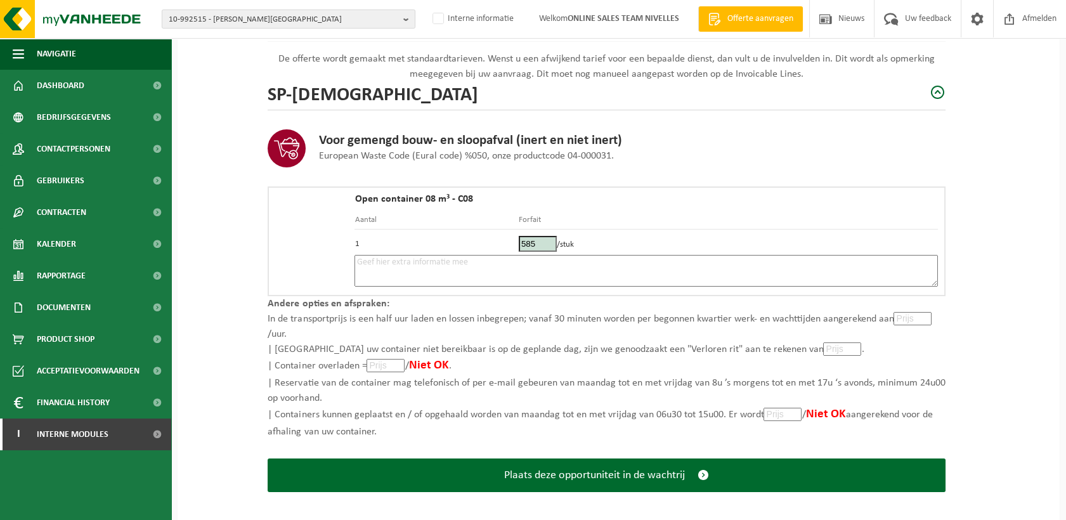
scroll to position [141, 0]
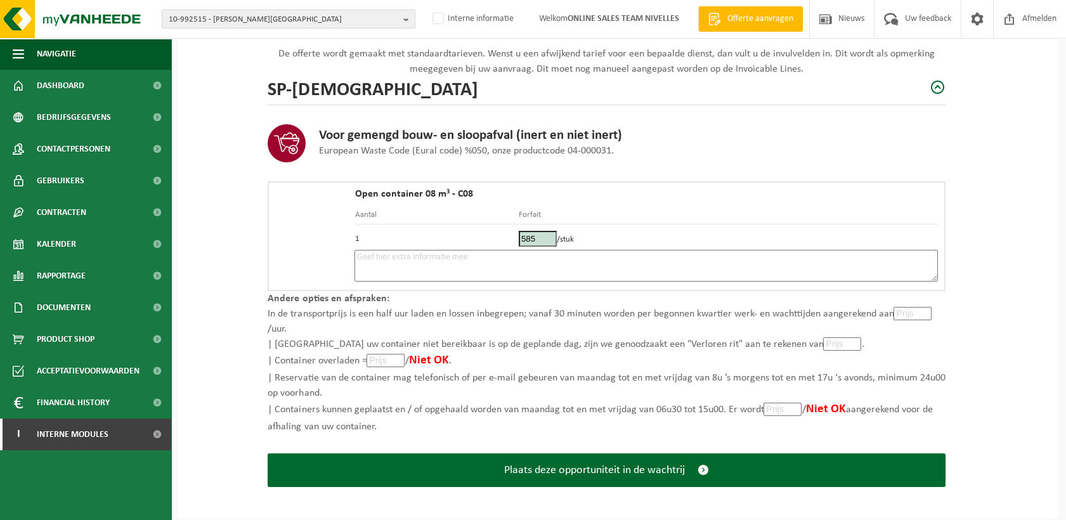
click at [444, 270] on textarea at bounding box center [647, 266] width 584 height 32
type textarea "p"
click at [758, 265] on textarea "Placement 9/08 - 8m³ mélange - APPELER 30 MIN AVANT !!! ne pas oublier car clie…" at bounding box center [647, 266] width 584 height 32
paste textarea "0470 13 35 51"
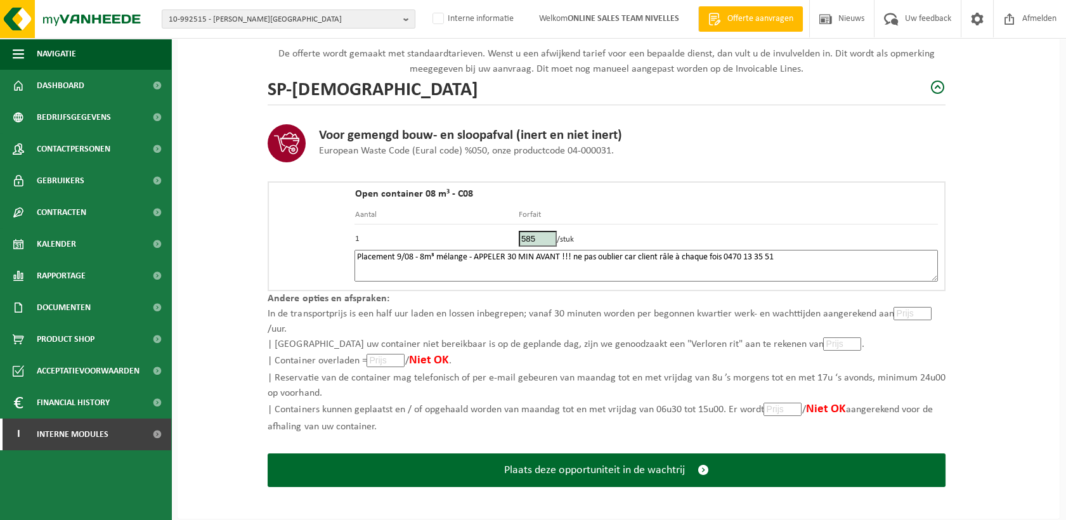
click at [573, 260] on textarea "Placement 9/08 - 8m³ mélange - APPELER 30 MIN AVANT !!! ne pas oublier car clie…" at bounding box center [647, 266] width 584 height 32
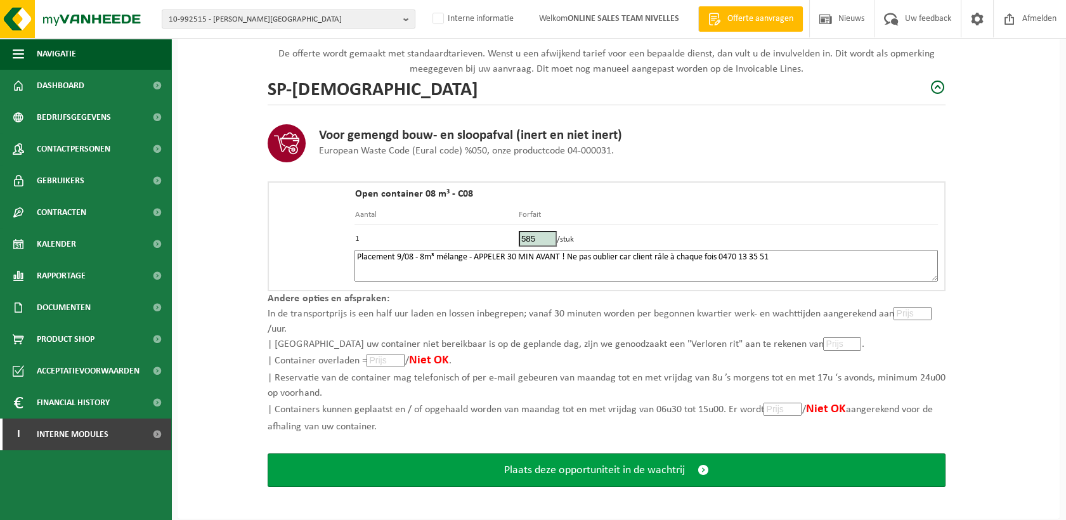
type textarea "Placement 9/08 - 8m³ mélange - APPELER 30 MIN AVANT ! Ne pas oublier car client…"
click at [599, 469] on span "Plaats deze opportuniteit in de wachtrij" at bounding box center [594, 470] width 181 height 13
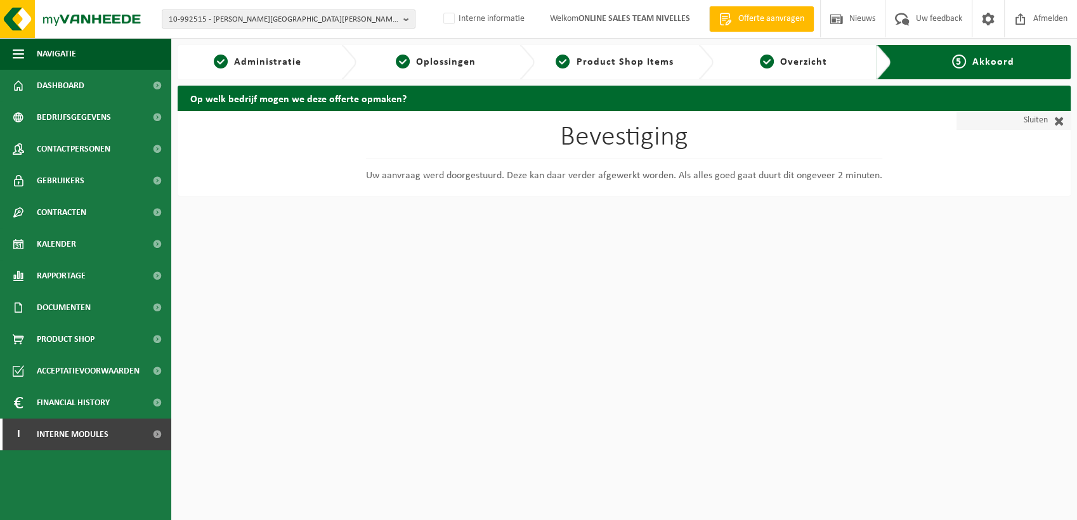
click at [1045, 121] on link "Sluiten" at bounding box center [1014, 120] width 114 height 19
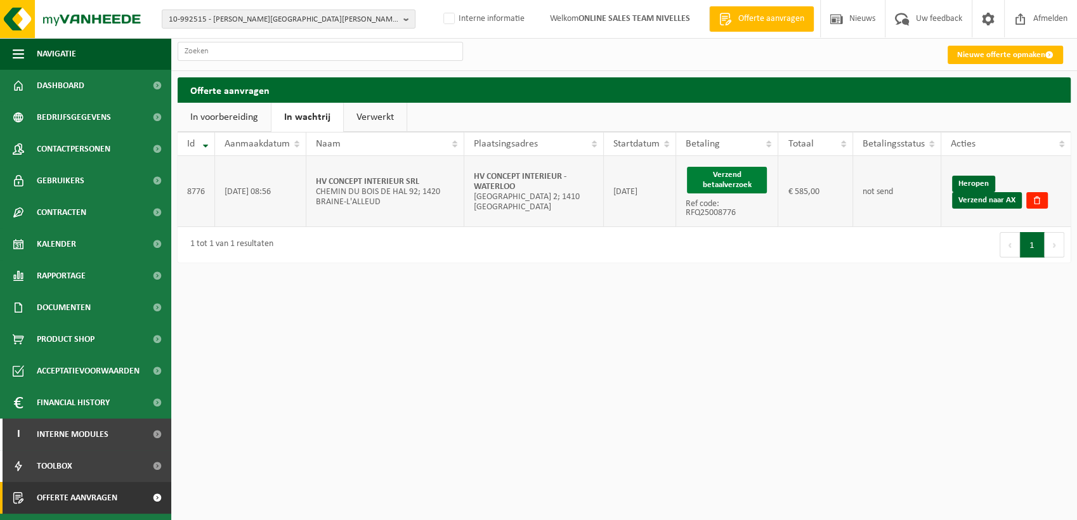
click at [729, 181] on button "Verzend betaalverzoek" at bounding box center [727, 180] width 80 height 27
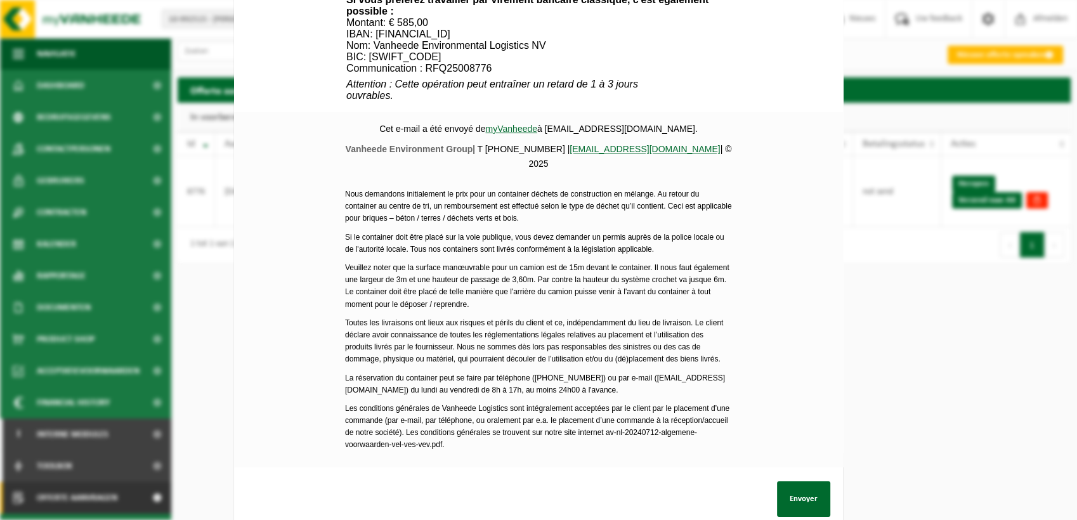
scroll to position [524, 0]
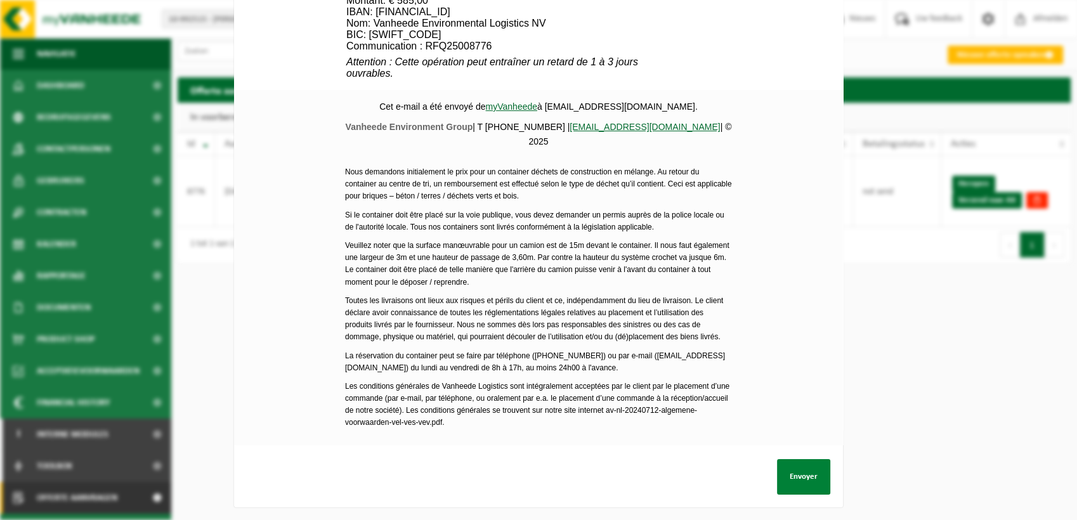
click at [800, 464] on button "Envoyer" at bounding box center [803, 477] width 53 height 36
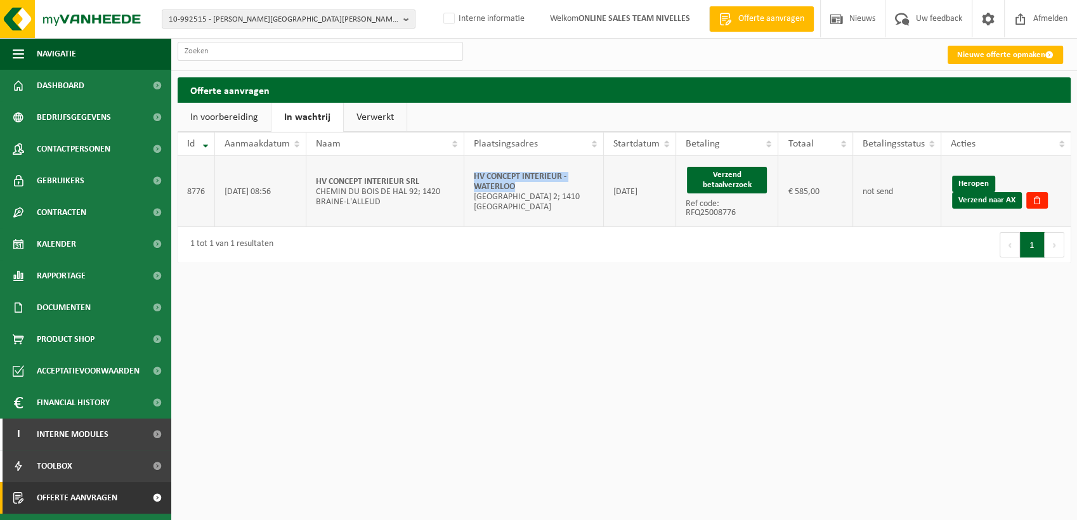
drag, startPoint x: 540, startPoint y: 187, endPoint x: 473, endPoint y: 173, distance: 69.3
click at [473, 173] on td "HV CONCEPT INTERIEUR - [GEOGRAPHIC_DATA] 2; 1410 [GEOGRAPHIC_DATA]" at bounding box center [534, 191] width 140 height 71
copy strong "HV CONCEPT INTERIEUR - WATERLOO"
click at [989, 206] on link "Verzend naar AX" at bounding box center [987, 200] width 70 height 16
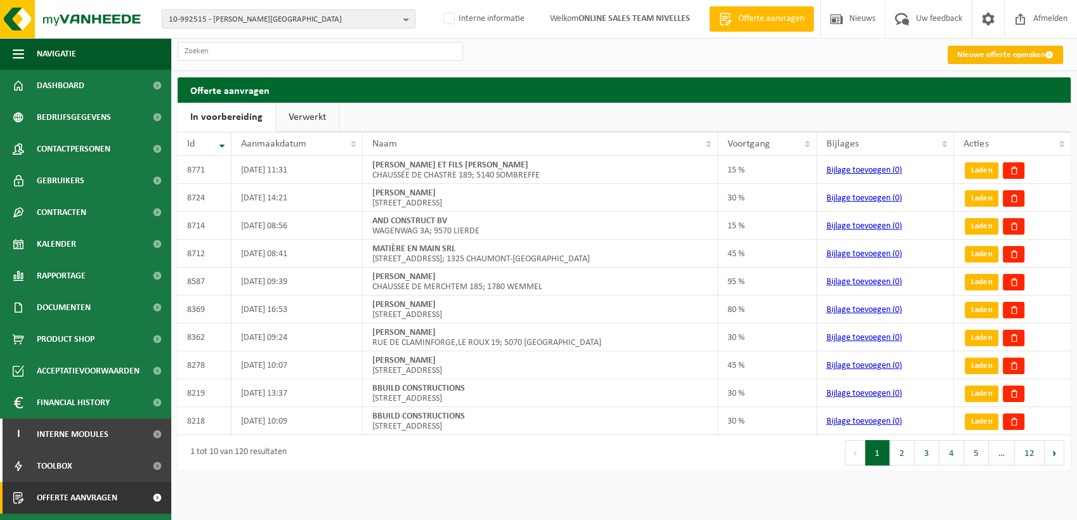
click at [1024, 53] on link "Nieuwe offerte opmaken" at bounding box center [1005, 55] width 115 height 18
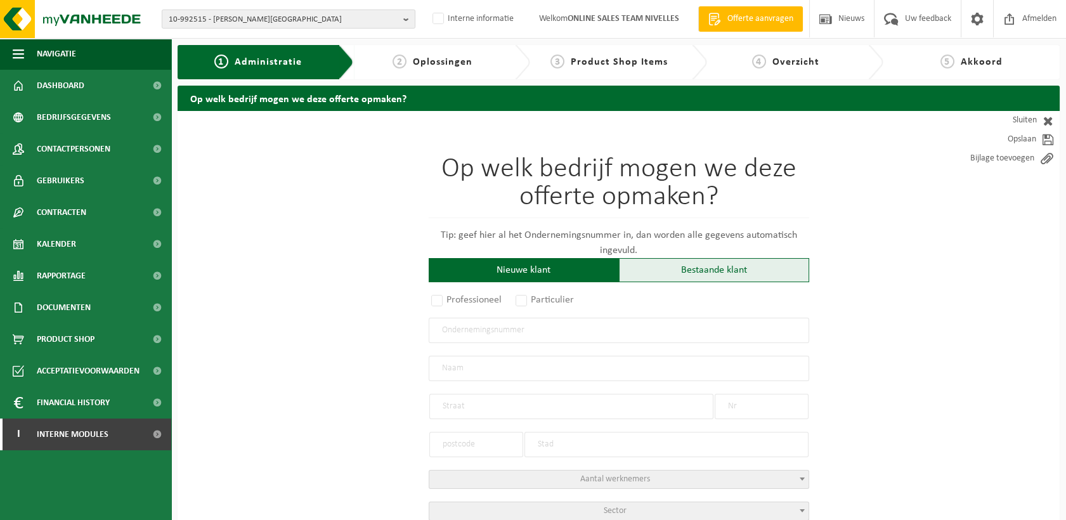
click at [672, 266] on div "Bestaande klant" at bounding box center [714, 270] width 190 height 24
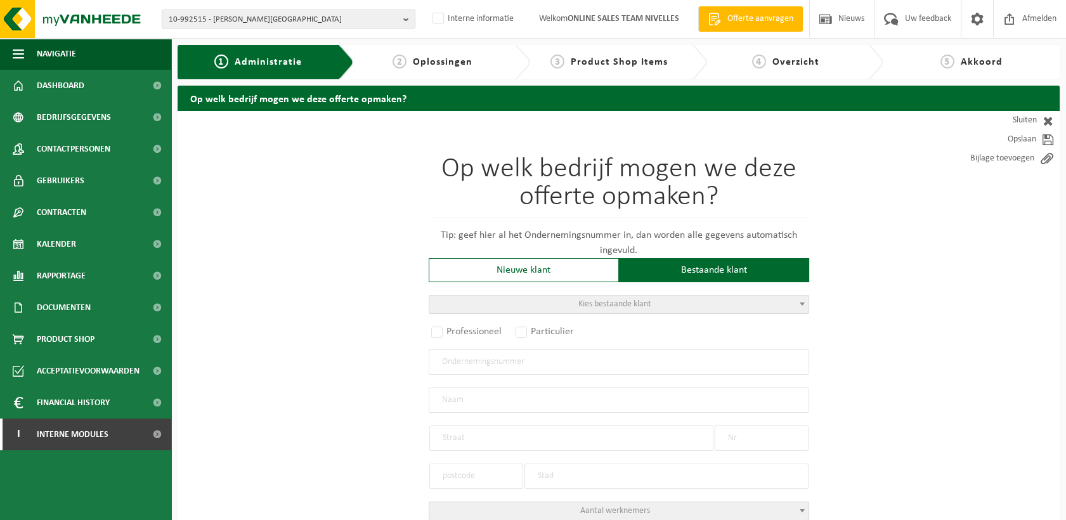
click at [505, 299] on span "Kies bestaande klant" at bounding box center [618, 305] width 379 height 18
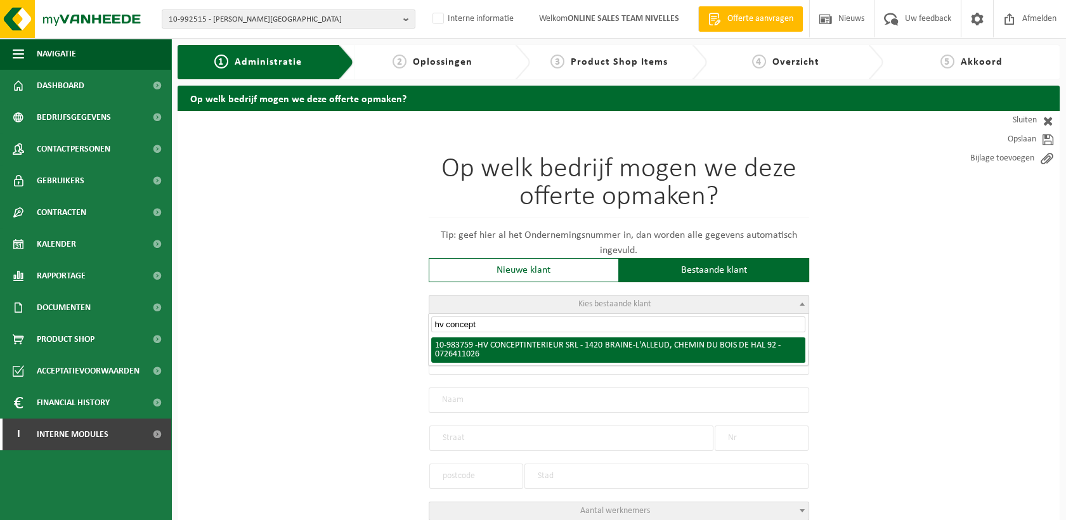
type input "hv concept"
radio input "true"
type input "0726.411.026"
type input "HV CONCEPT INTERIEUR SRL"
type input "CHEMIN DU BOIS DE HAL"
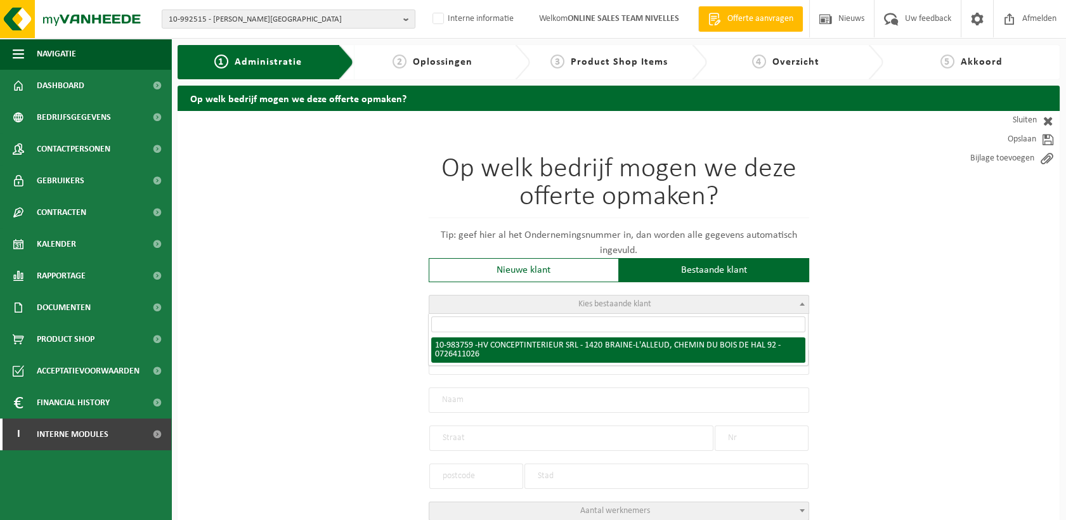
type input "92"
type input "1420"
type input "BRAINE-L'ALLEUD"
select select "1122"
type input "HV CONCEPT INTERIEUR SRL"
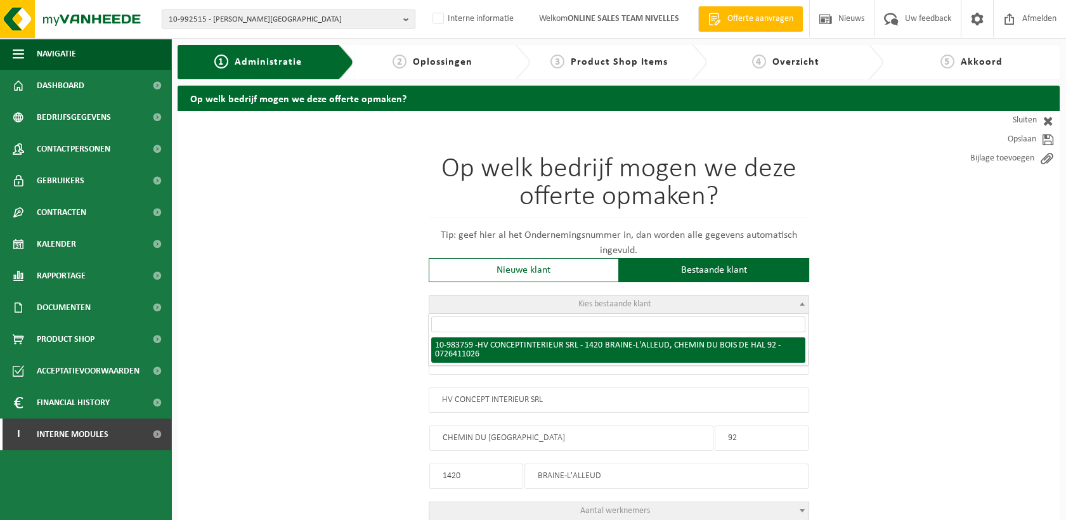
type input "CHEMIN DU BOIS DE HAL"
type input "92"
type input "1420"
type input "BRAINE-L'ALLEUD"
select select "163420"
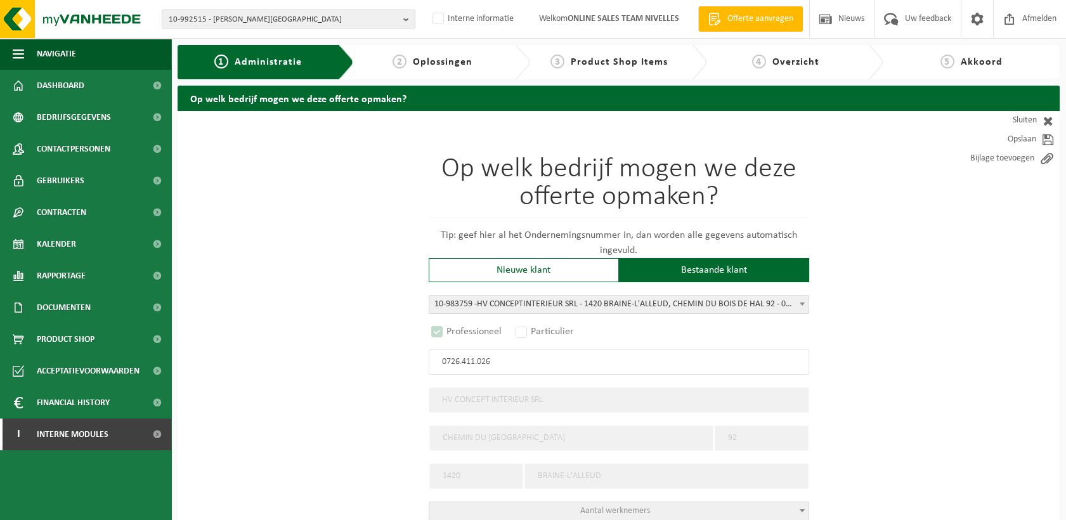
select select
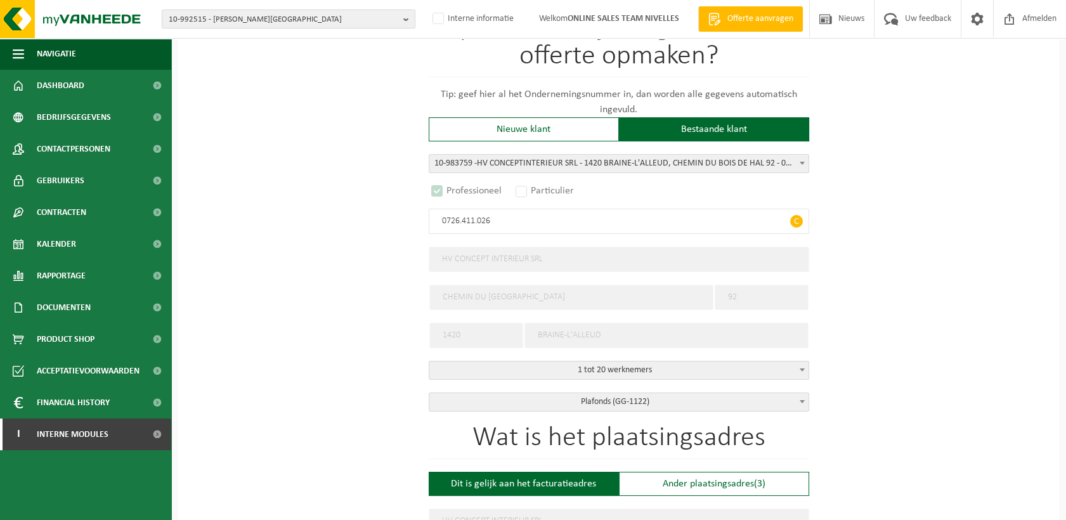
select select "D"
select select
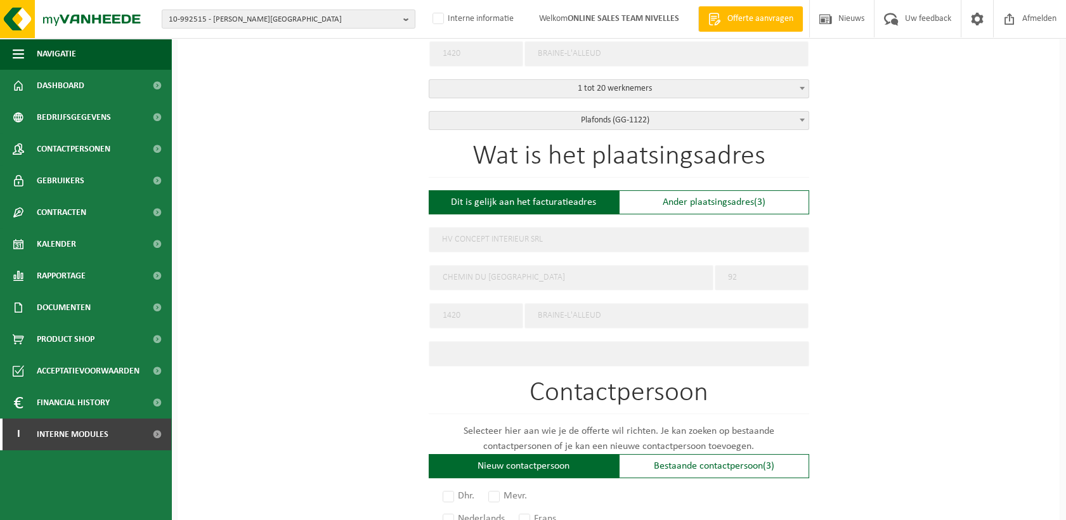
click at [728, 190] on div "Ander plaatsingsadres (3)" at bounding box center [714, 202] width 190 height 24
type input "Werf -"
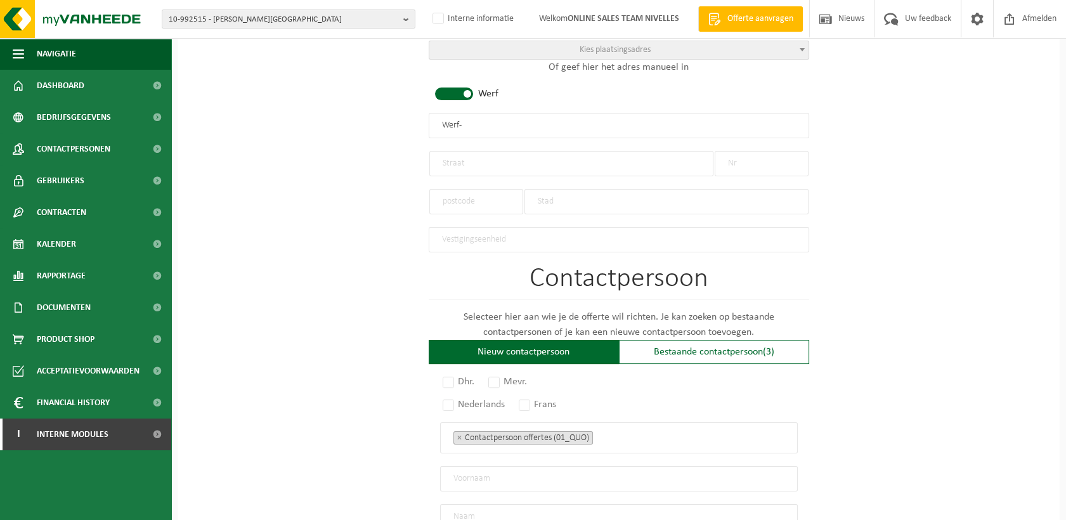
scroll to position [634, 0]
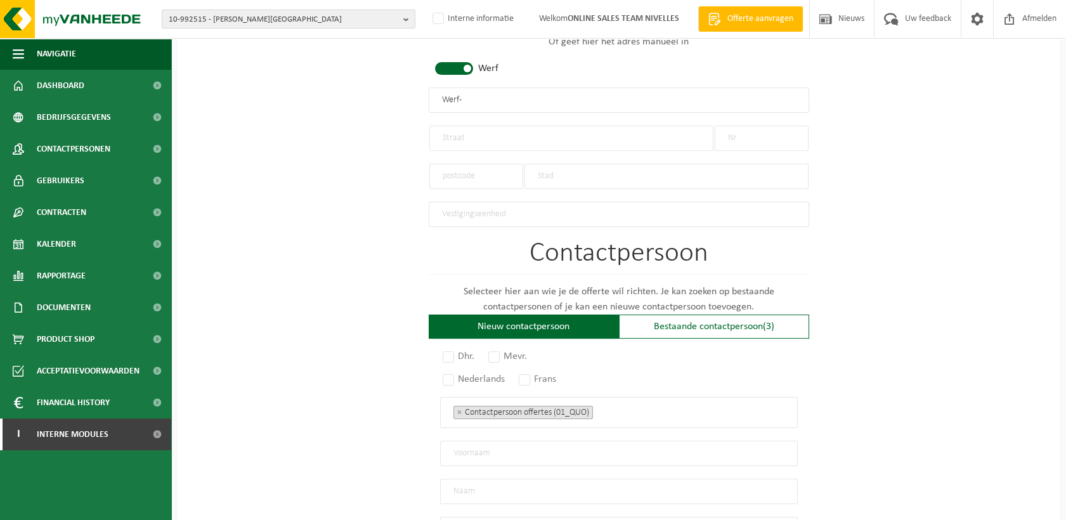
click at [474, 140] on input "text" at bounding box center [571, 138] width 284 height 25
type input "RUE ROBERT LEDECQ"
type input "11"
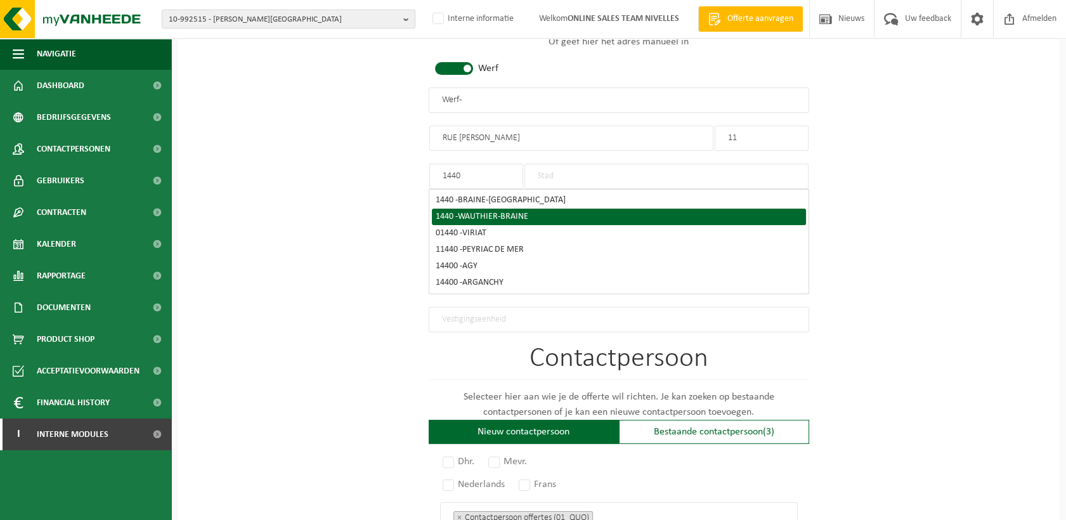
type input "1440"
click at [497, 212] on span "WAUTHIER-BRAINE" at bounding box center [493, 217] width 70 height 10
type input "WAUTHIER-BRAINE"
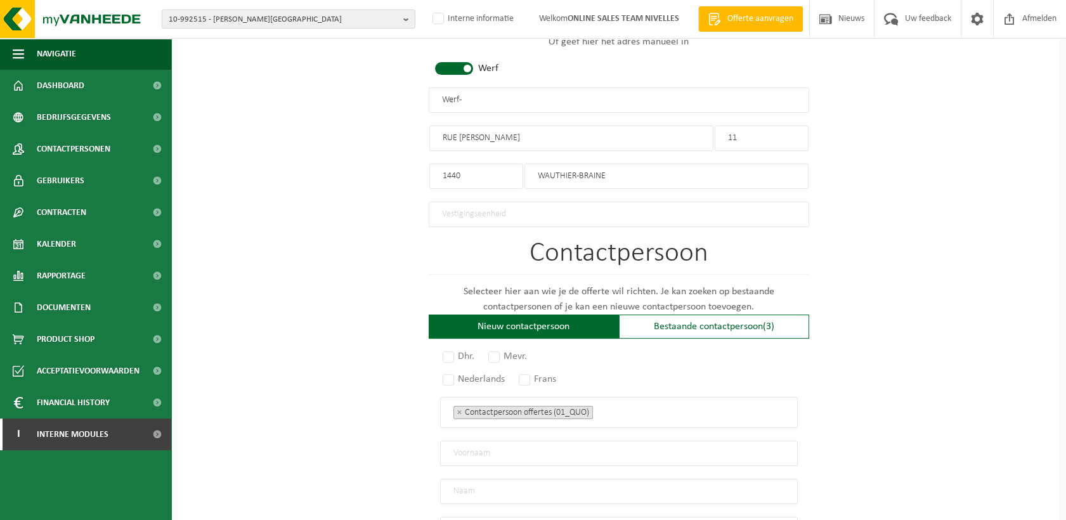
drag, startPoint x: 503, startPoint y: 96, endPoint x: 313, endPoint y: 95, distance: 190.3
click at [313, 95] on div "Op welk bedrijf mogen we deze offerte opmaken? Tip: geef hier al het Ondernemin…" at bounding box center [619, 103] width 882 height 1253
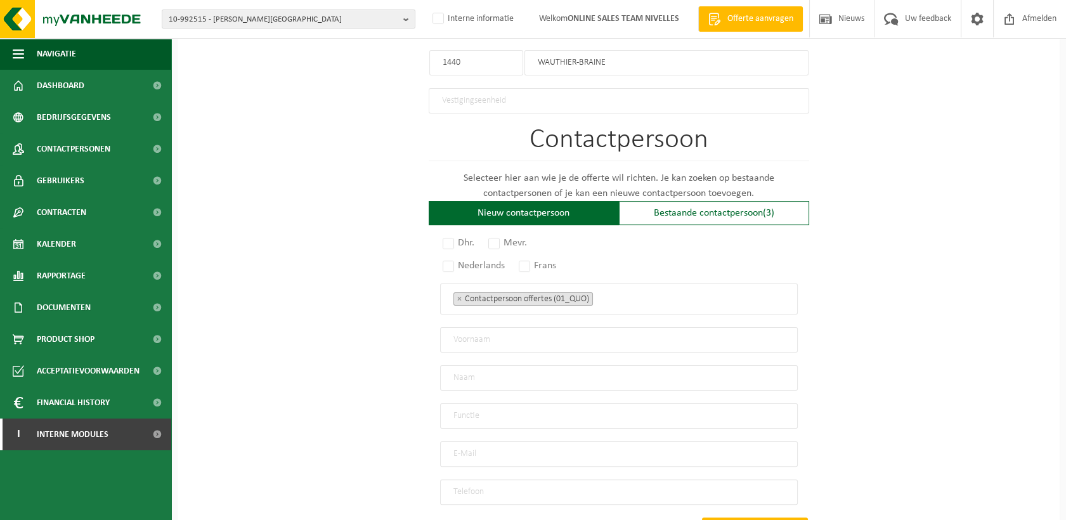
scroll to position [775, 0]
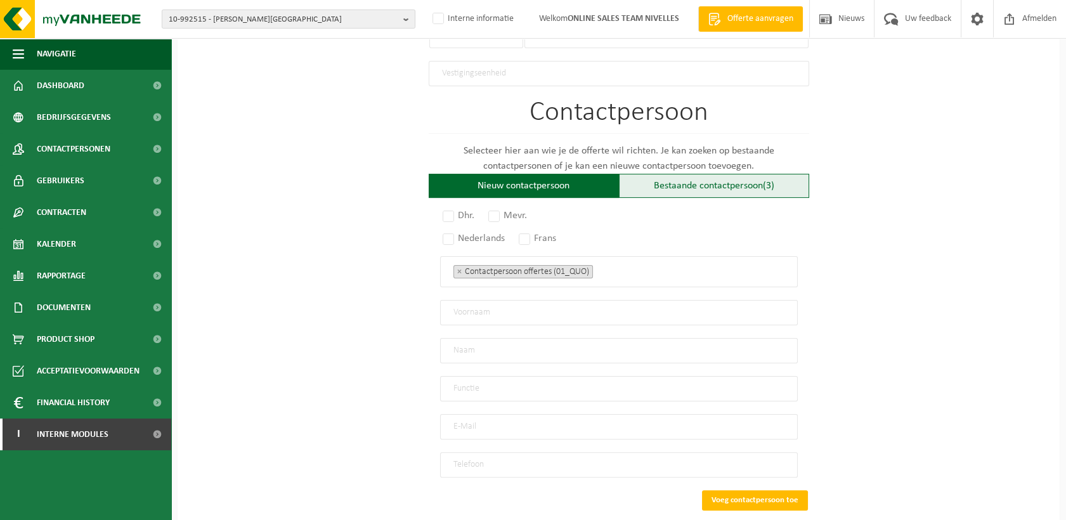
type input "HV CONCEPT INTERIEUR - WAUTHIER BRAINE"
click at [646, 185] on div "Bestaande contactpersoon (3)" at bounding box center [714, 186] width 190 height 24
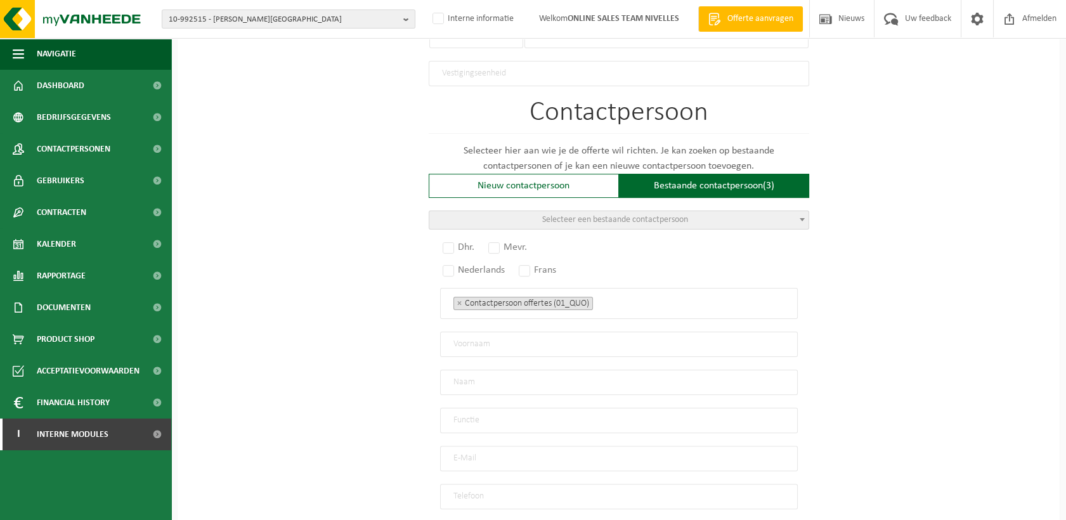
click at [572, 215] on span "Selecteer een bestaande contactpersoon" at bounding box center [615, 220] width 146 height 10
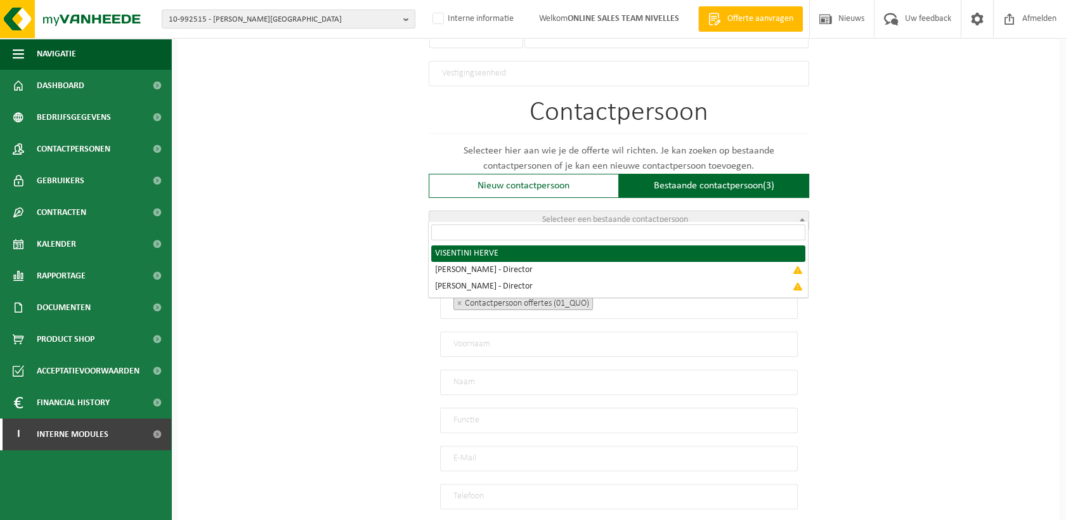
radio input "true"
select select "{"code":"10-983760","firstname":"HERVE","surname":"VISENTINI","gender":"Unknown…"
type input "HERVE"
type input "VISENTINI"
type input "hvconceptinterieur@gmail.com"
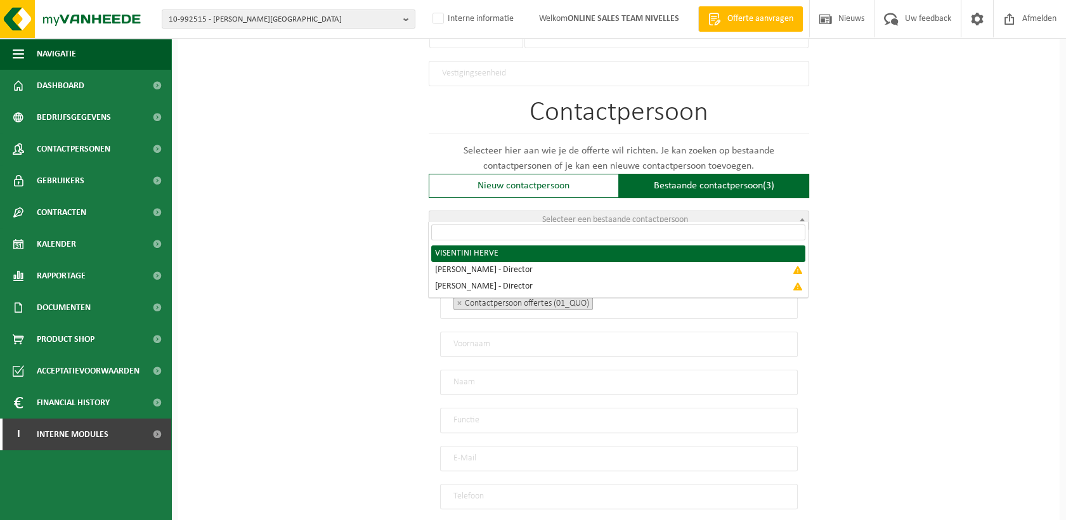
type input "+32470133551"
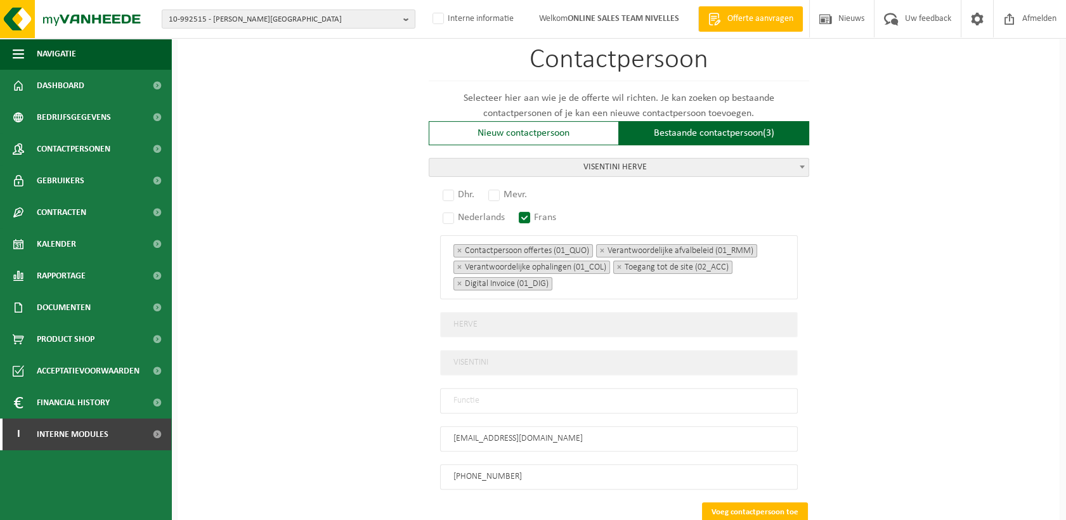
scroll to position [901, 0]
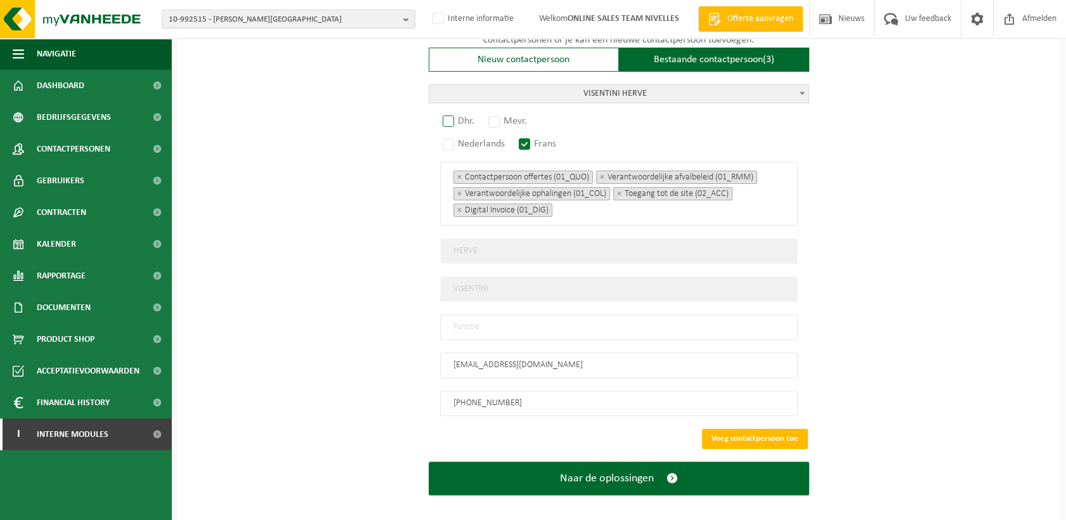
click at [447, 114] on label "Dhr." at bounding box center [459, 121] width 38 height 18
radio input "true"
click at [467, 315] on input "text" at bounding box center [619, 327] width 358 height 25
type input "Manager"
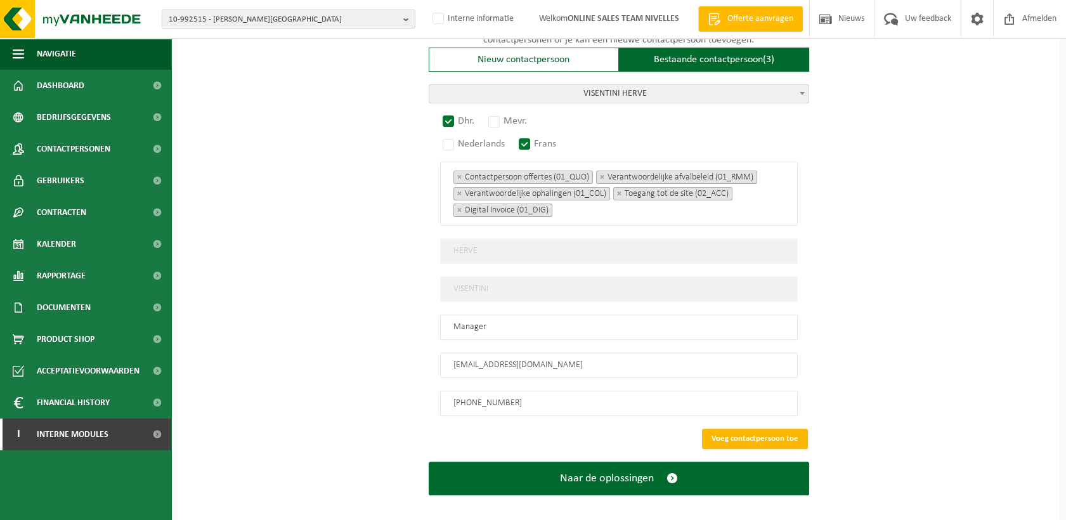
click at [762, 429] on button "Voeg contactpersoon toe" at bounding box center [755, 439] width 106 height 20
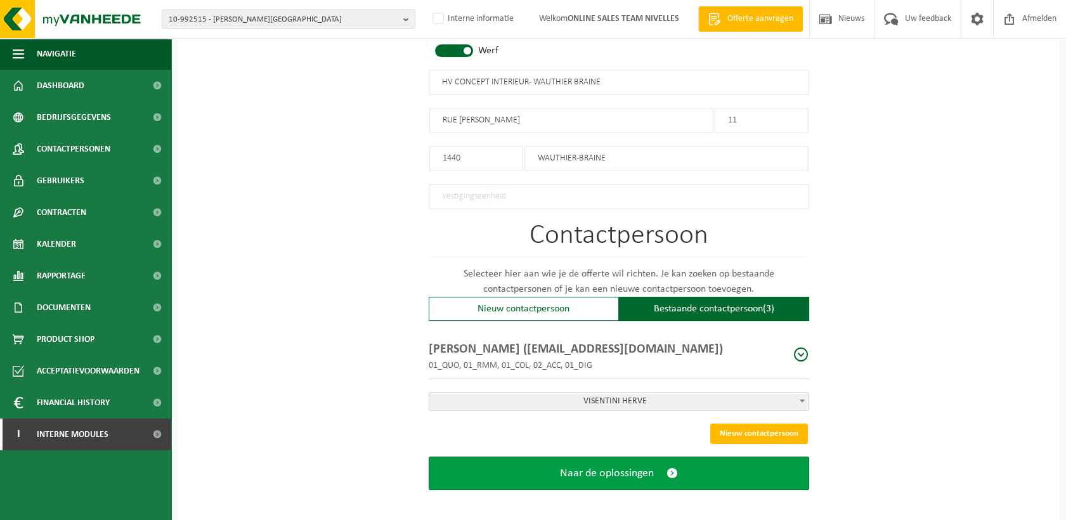
click at [659, 481] on button "Naar de oplossingen" at bounding box center [619, 474] width 381 height 34
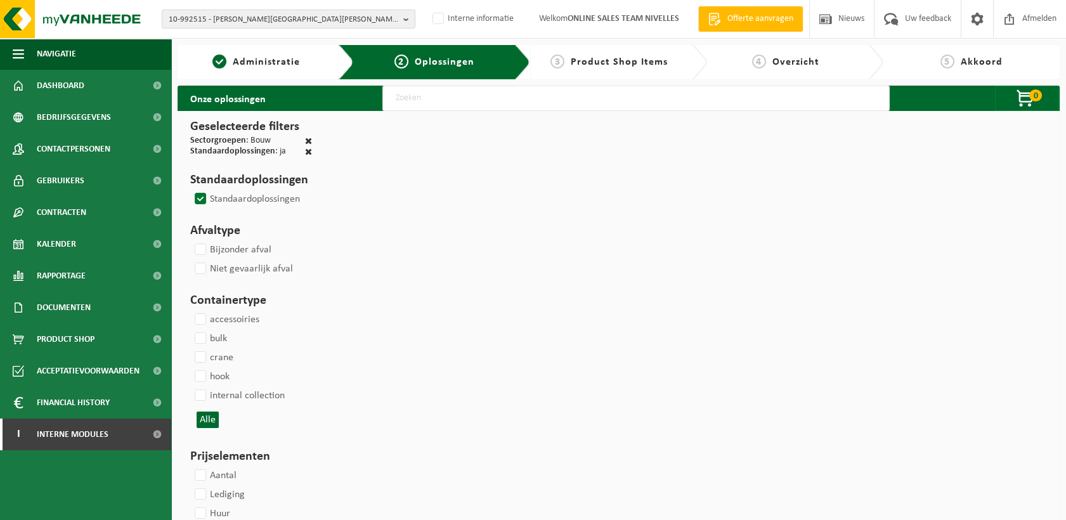
click at [421, 109] on input "text" at bounding box center [635, 98] width 507 height 25
type input "000291"
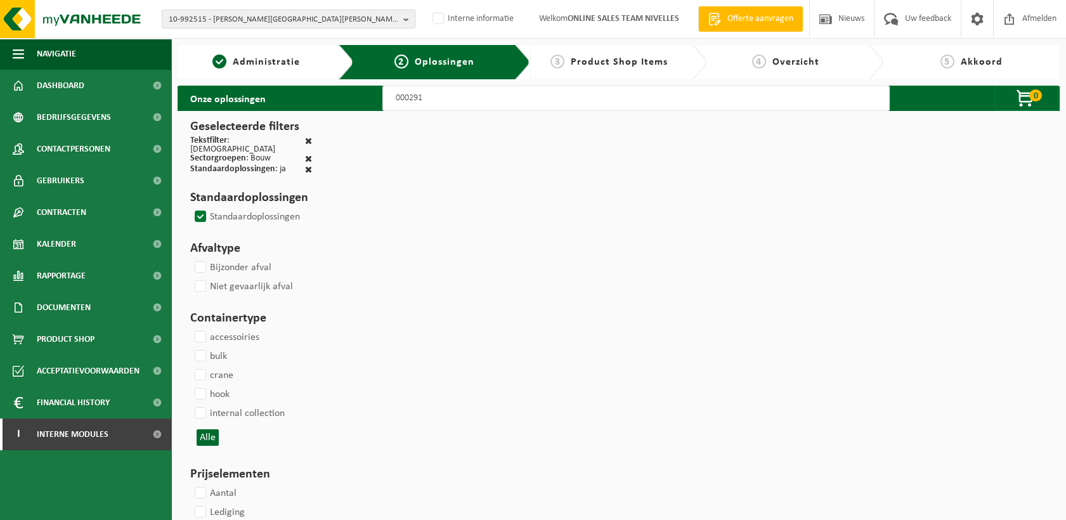
select select
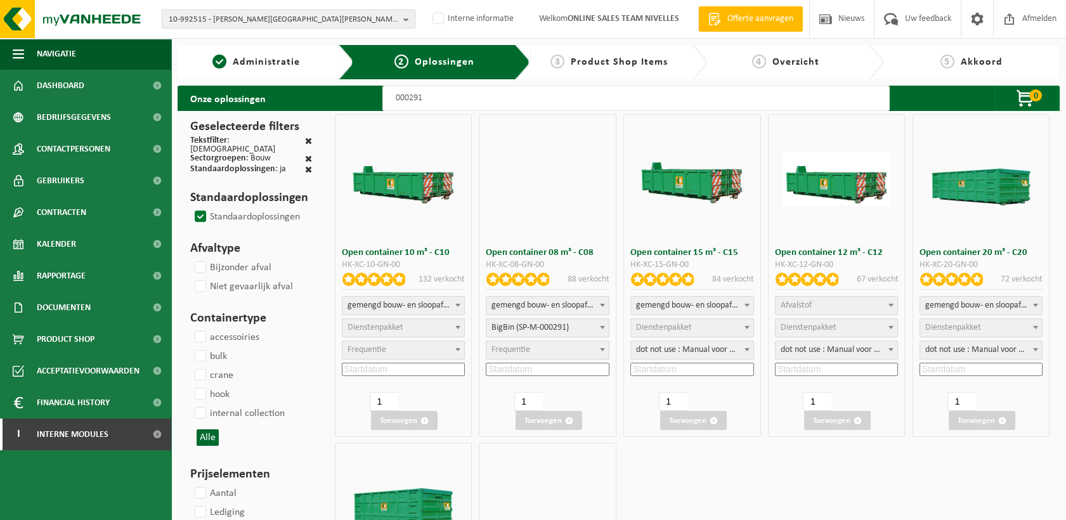
select select
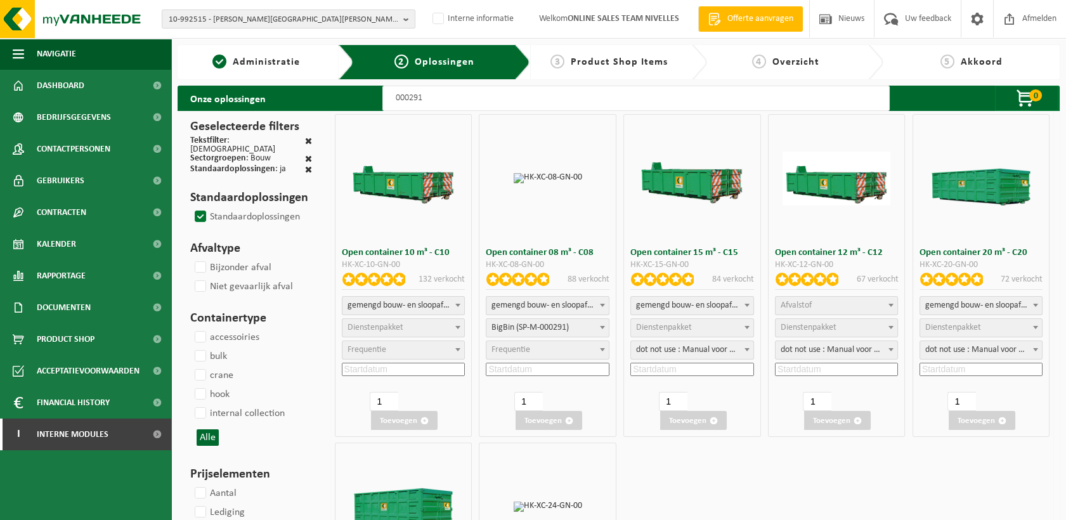
select select
select select "197"
select select
select select "25"
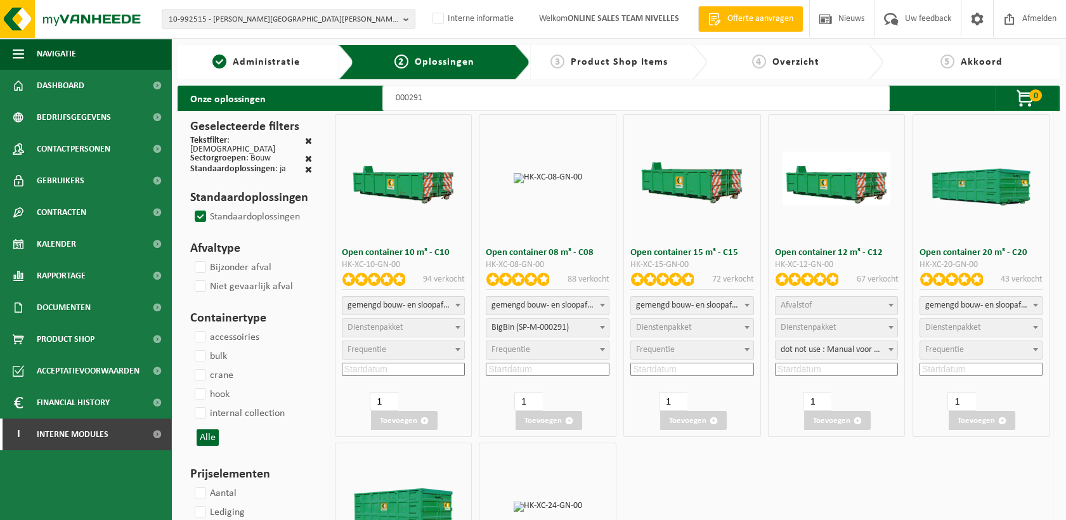
select select "25"
select select "197"
select select "25"
click at [524, 366] on input at bounding box center [547, 369] width 123 height 13
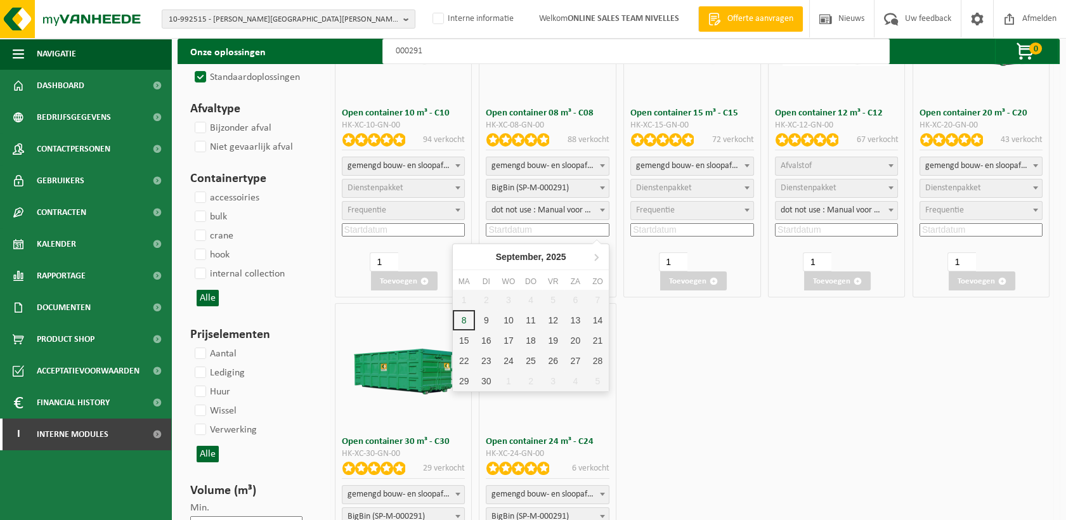
scroll to position [141, 0]
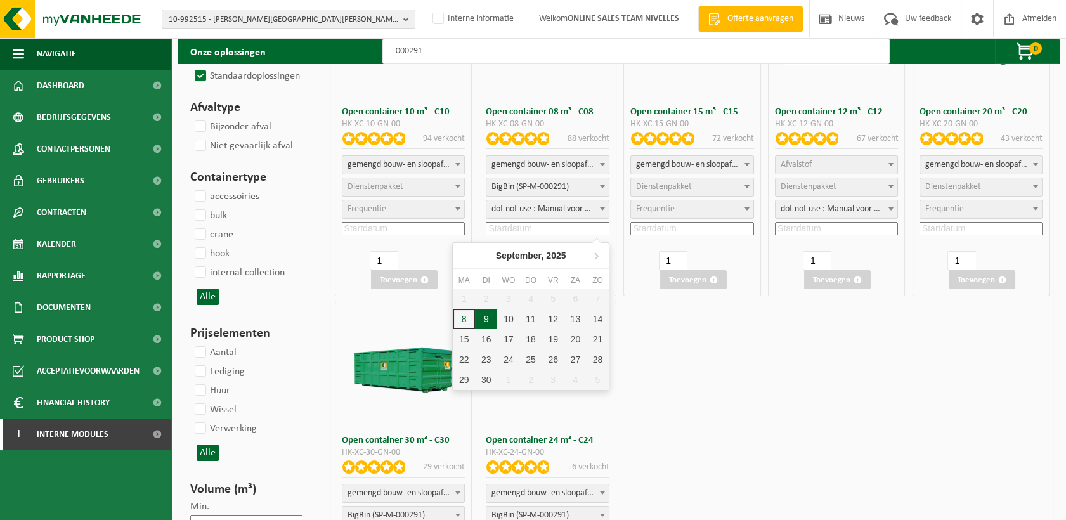
click at [487, 315] on div "9" at bounding box center [486, 319] width 22 height 20
type input "2025-09-09"
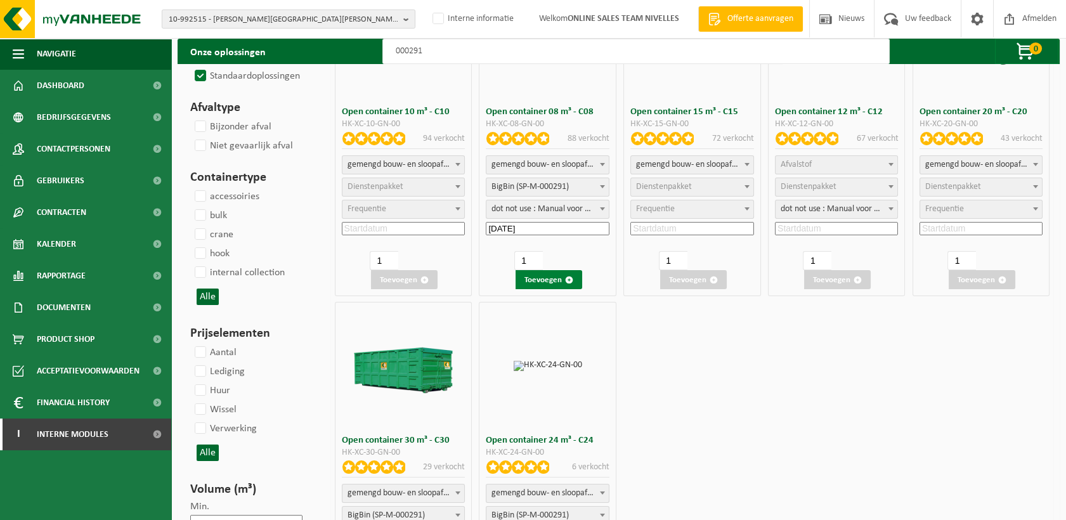
click at [550, 277] on button "Toevoegen" at bounding box center [549, 279] width 67 height 19
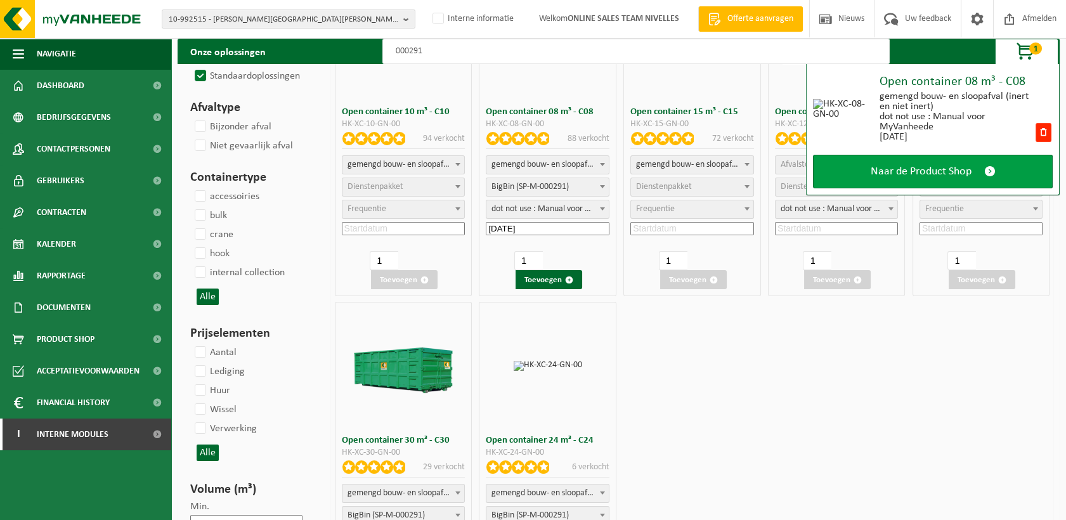
click at [916, 166] on span "Naar de Product Shop" at bounding box center [921, 171] width 101 height 13
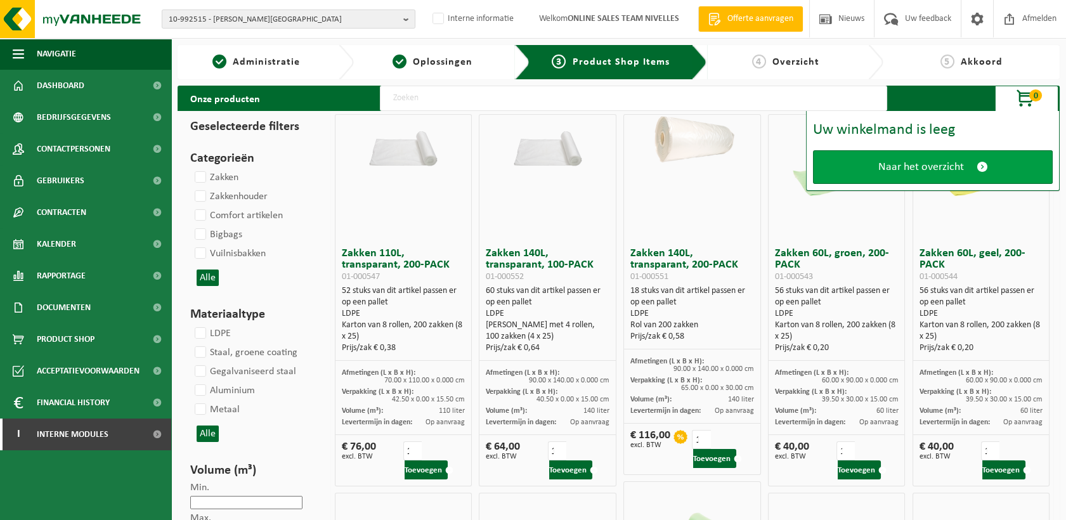
click at [886, 169] on span "Naar het overzicht" at bounding box center [922, 166] width 86 height 13
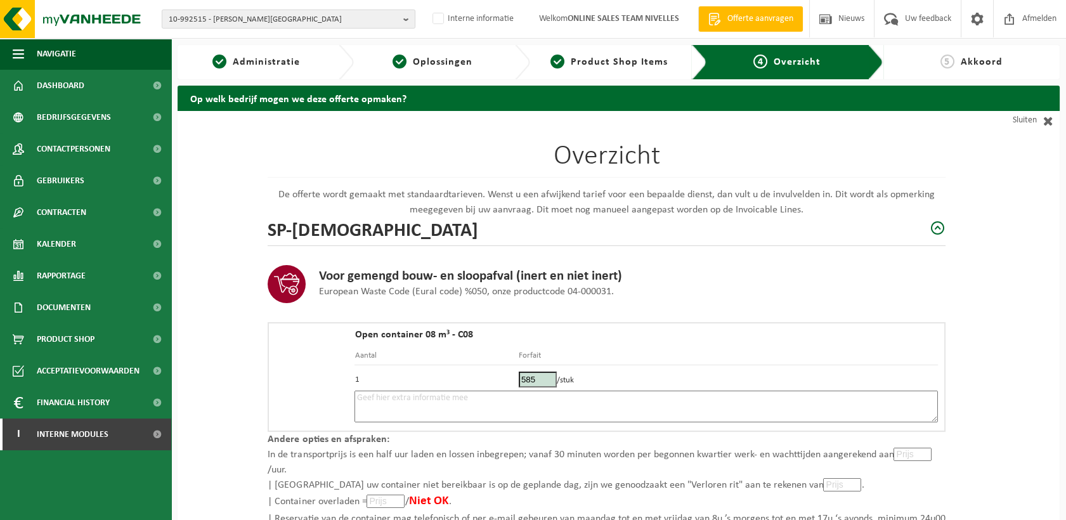
click at [377, 408] on textarea at bounding box center [647, 407] width 584 height 32
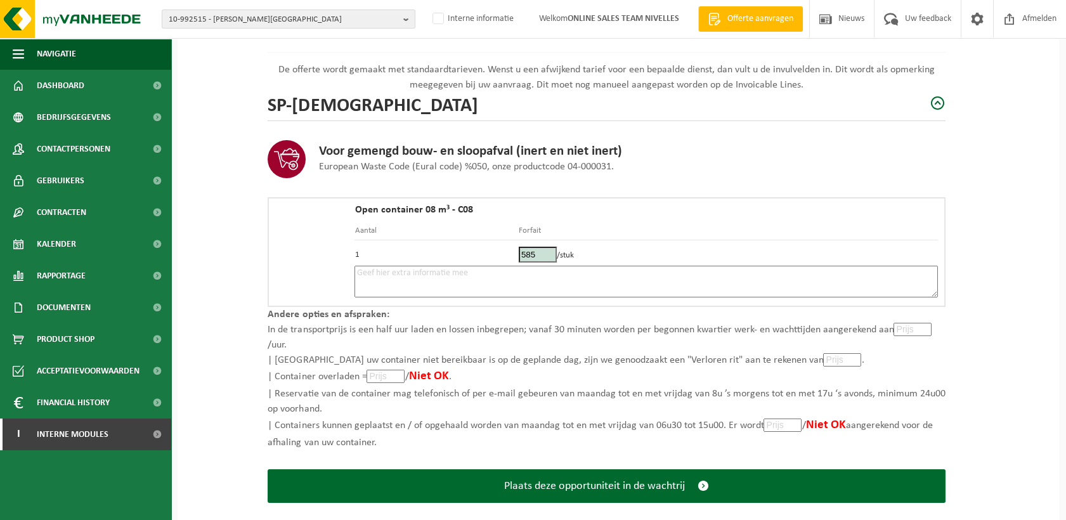
scroll to position [141, 0]
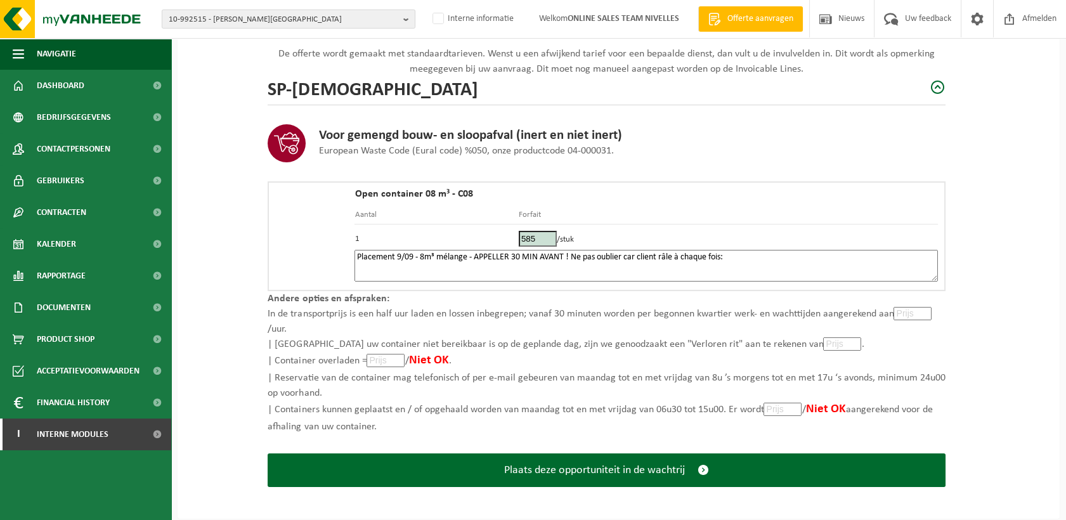
click at [757, 247] on td "585 /stuk" at bounding box center [728, 237] width 419 height 25
click at [748, 258] on textarea "Placement 9/09 - 8m³ mélange - APPELLER 30 MIN AVANT ! Ne pas oublier car clien…" at bounding box center [647, 266] width 584 height 32
paste textarea "HV CONCEPT INTERIEUR - WATERLOO"
drag, startPoint x: 881, startPoint y: 259, endPoint x: 731, endPoint y: 247, distance: 150.9
click at [731, 247] on div "Open container 08 m³ - C08 Aantal Forfait 1 585 /stuk Placement 9/09 - 8m³ méla…" at bounding box center [647, 236] width 584 height 95
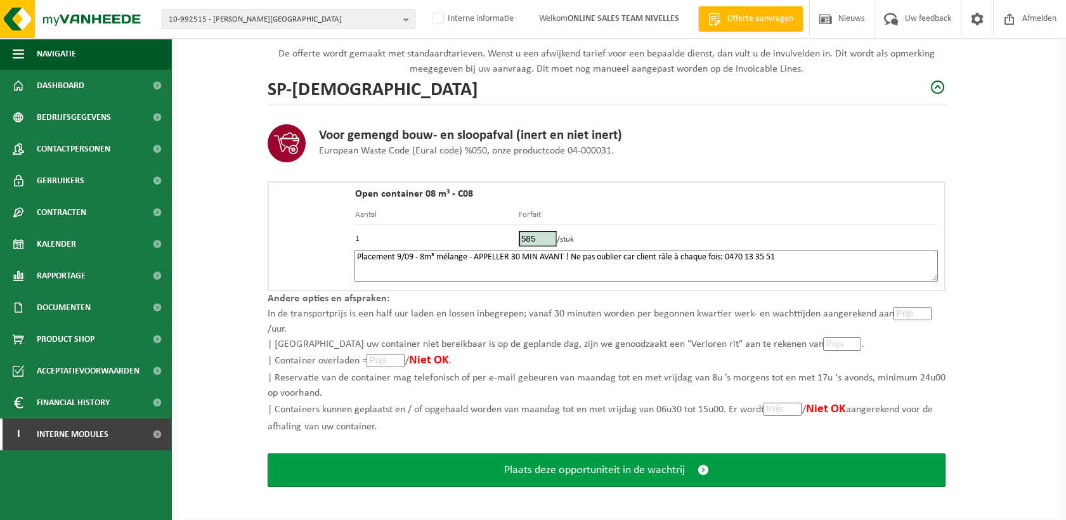
type textarea "Placement 9/09 - 8m³ mélange - APPELLER 30 MIN AVANT ! Ne pas oublier car clien…"
click at [560, 468] on span "Plaats deze opportuniteit in de wachtrij" at bounding box center [594, 470] width 181 height 13
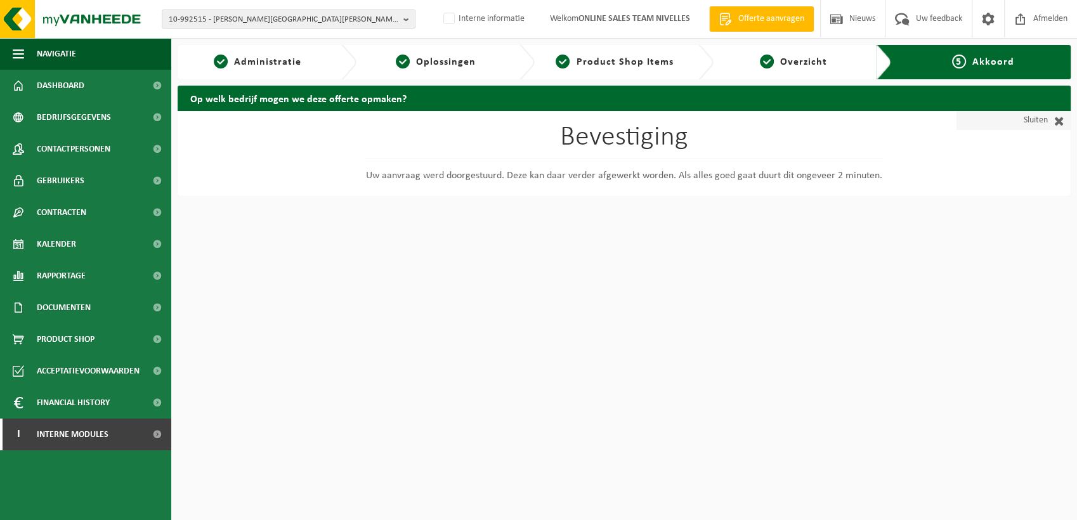
click at [1036, 123] on link "Sluiten" at bounding box center [1014, 120] width 114 height 19
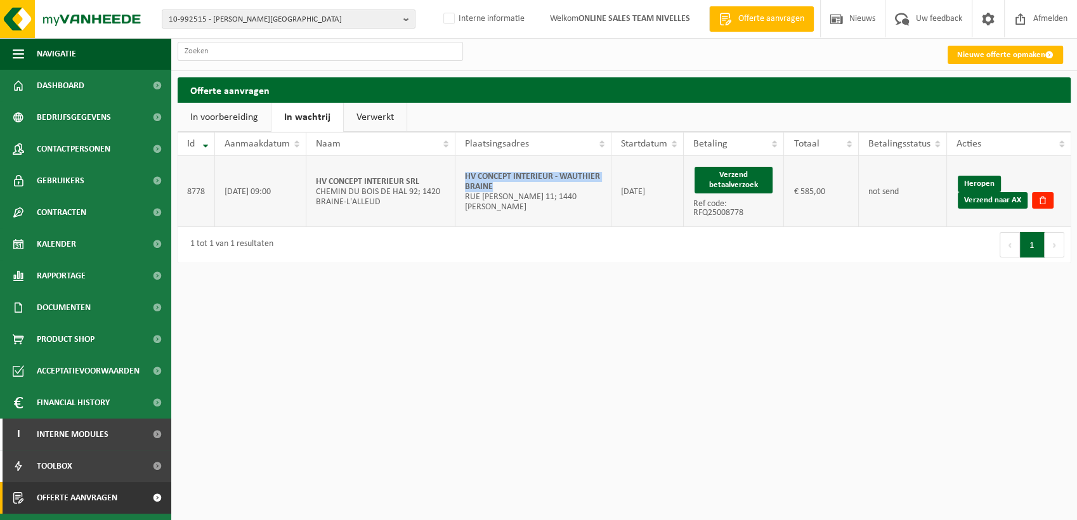
drag, startPoint x: 507, startPoint y: 189, endPoint x: 461, endPoint y: 179, distance: 47.4
click at [461, 179] on td "HV CONCEPT INTERIEUR - [PERSON_NAME] [STREET_ADDRESS][PERSON_NAME]; 1440 [PERSO…" at bounding box center [533, 191] width 156 height 71
copy strong "HV CONCEPT INTERIEUR - WAUTHIER BRAINE"
drag, startPoint x: 747, startPoint y: 182, endPoint x: 608, endPoint y: 70, distance: 178.6
click at [747, 182] on button "Verzend betaalverzoek" at bounding box center [734, 180] width 78 height 27
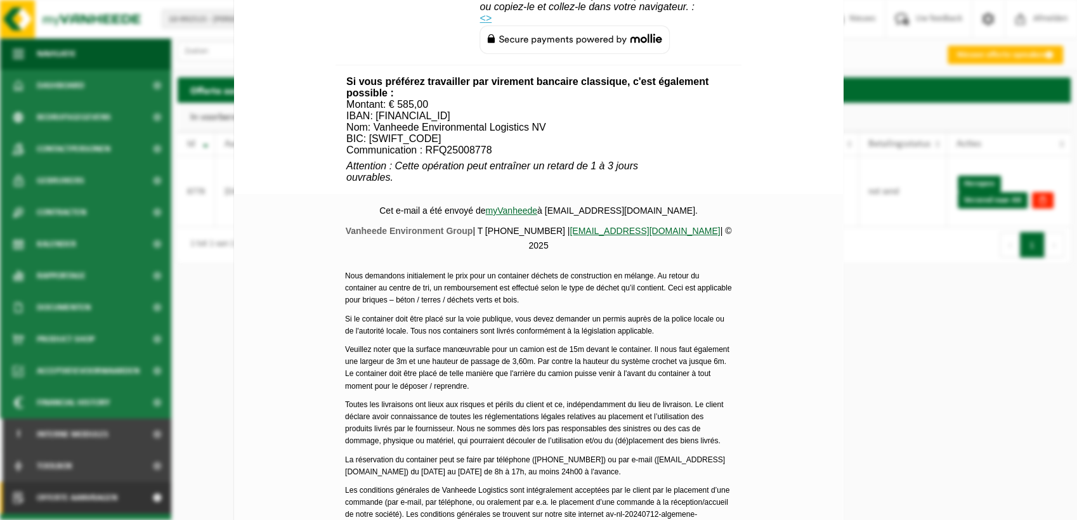
scroll to position [537, 0]
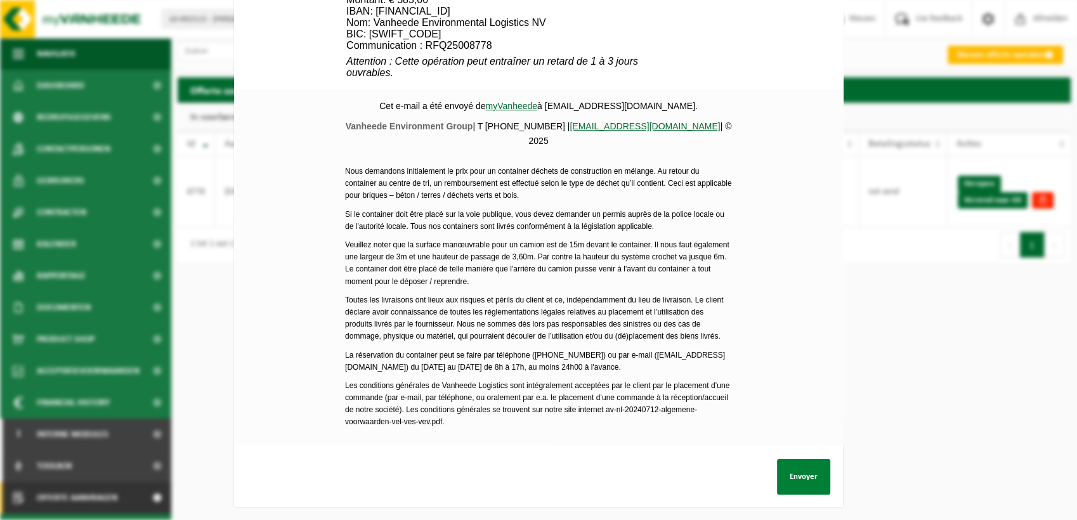
click at [798, 474] on button "Envoyer" at bounding box center [803, 477] width 53 height 36
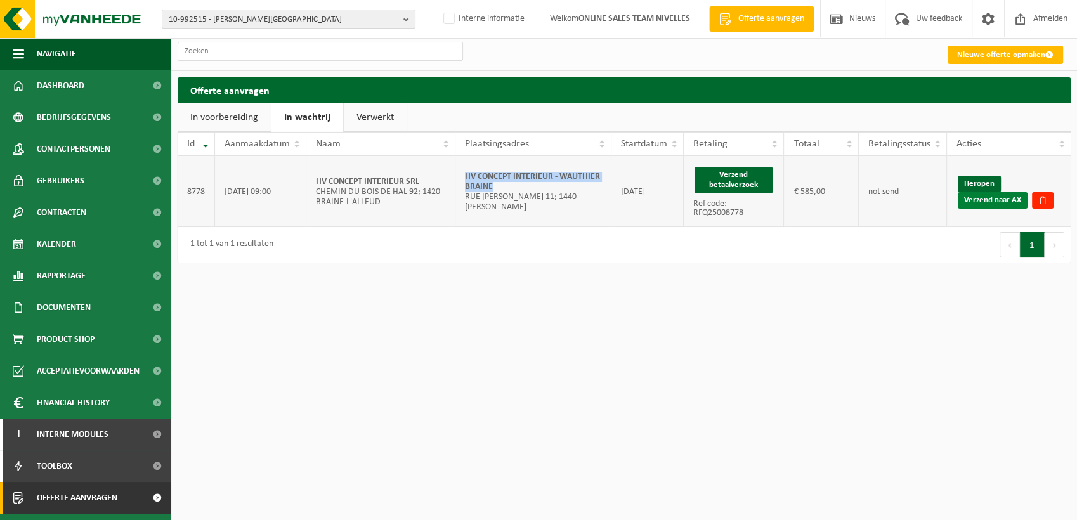
click at [992, 202] on link "Verzend naar AX" at bounding box center [993, 200] width 70 height 16
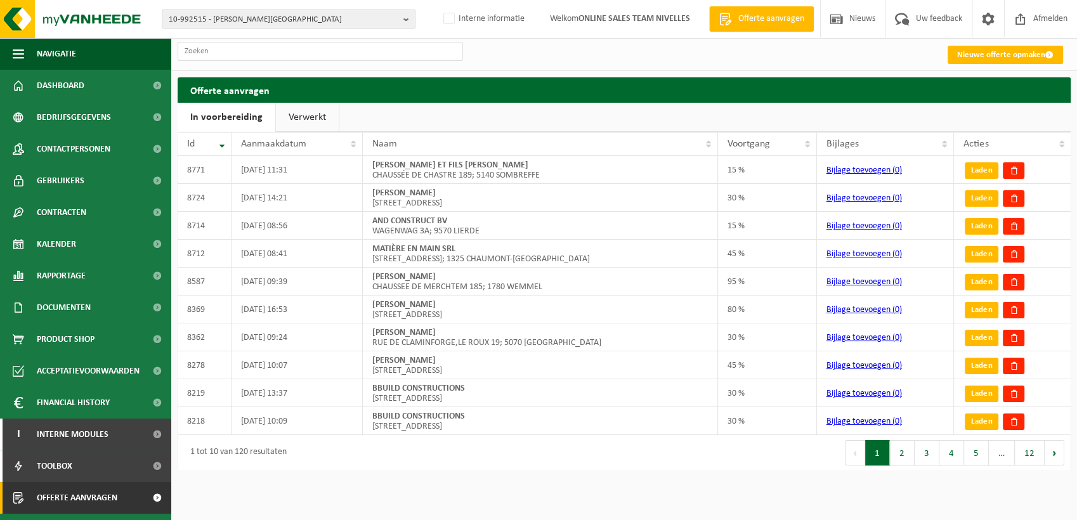
click at [294, 118] on link "Verwerkt" at bounding box center [307, 117] width 63 height 29
